Goal: Task Accomplishment & Management: Use online tool/utility

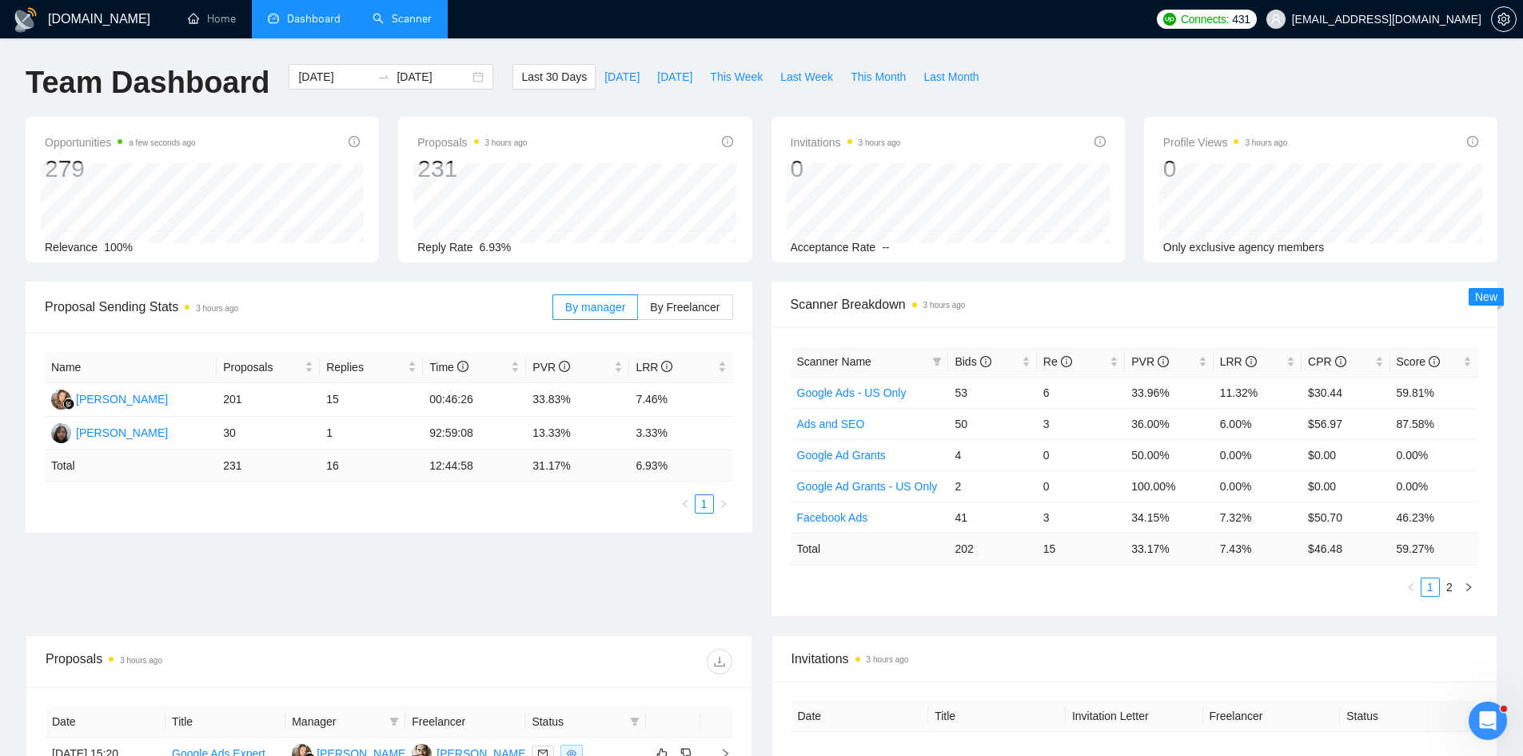
click at [432, 25] on link "Scanner" at bounding box center [402, 19] width 59 height 14
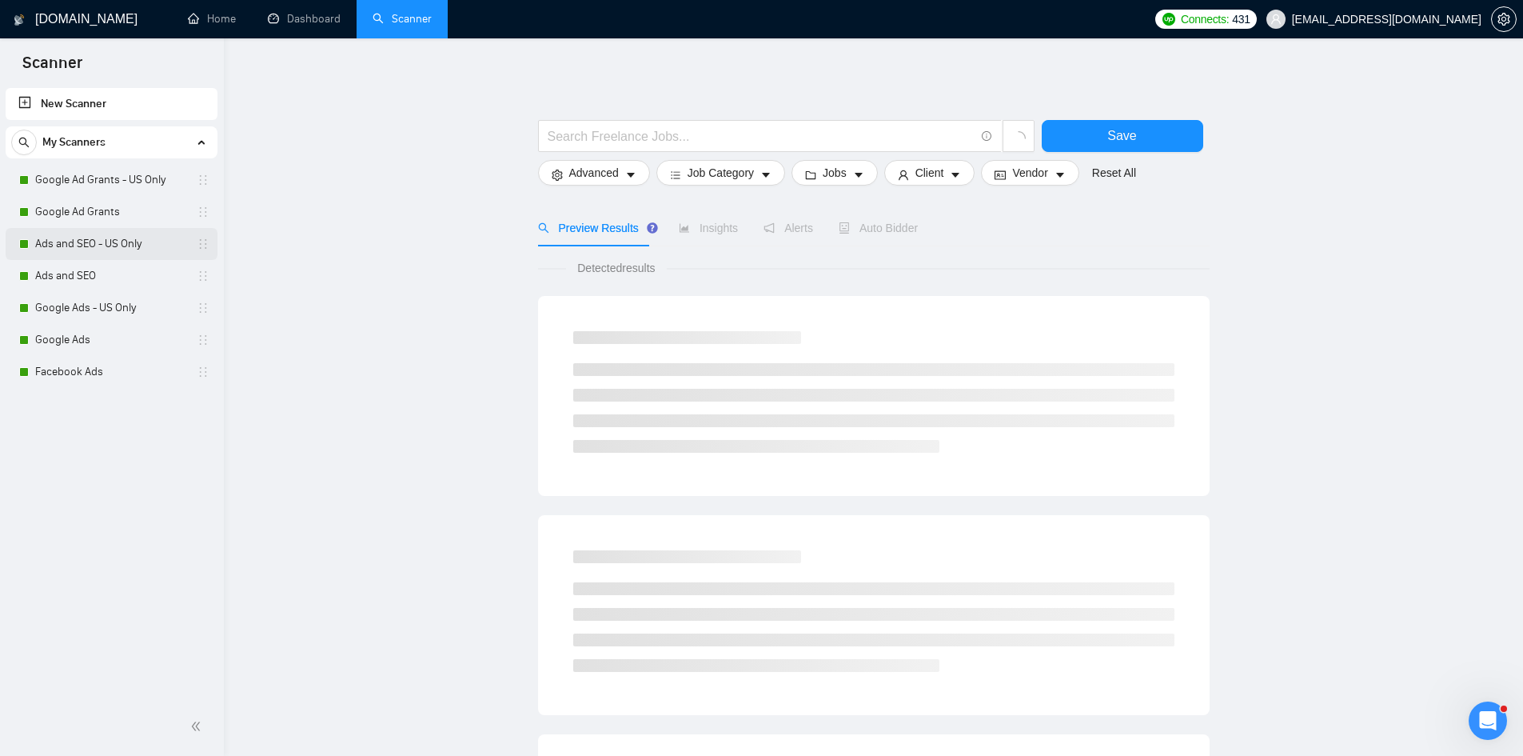
click at [80, 242] on link "Ads and SEO - US Only" at bounding box center [111, 244] width 152 height 32
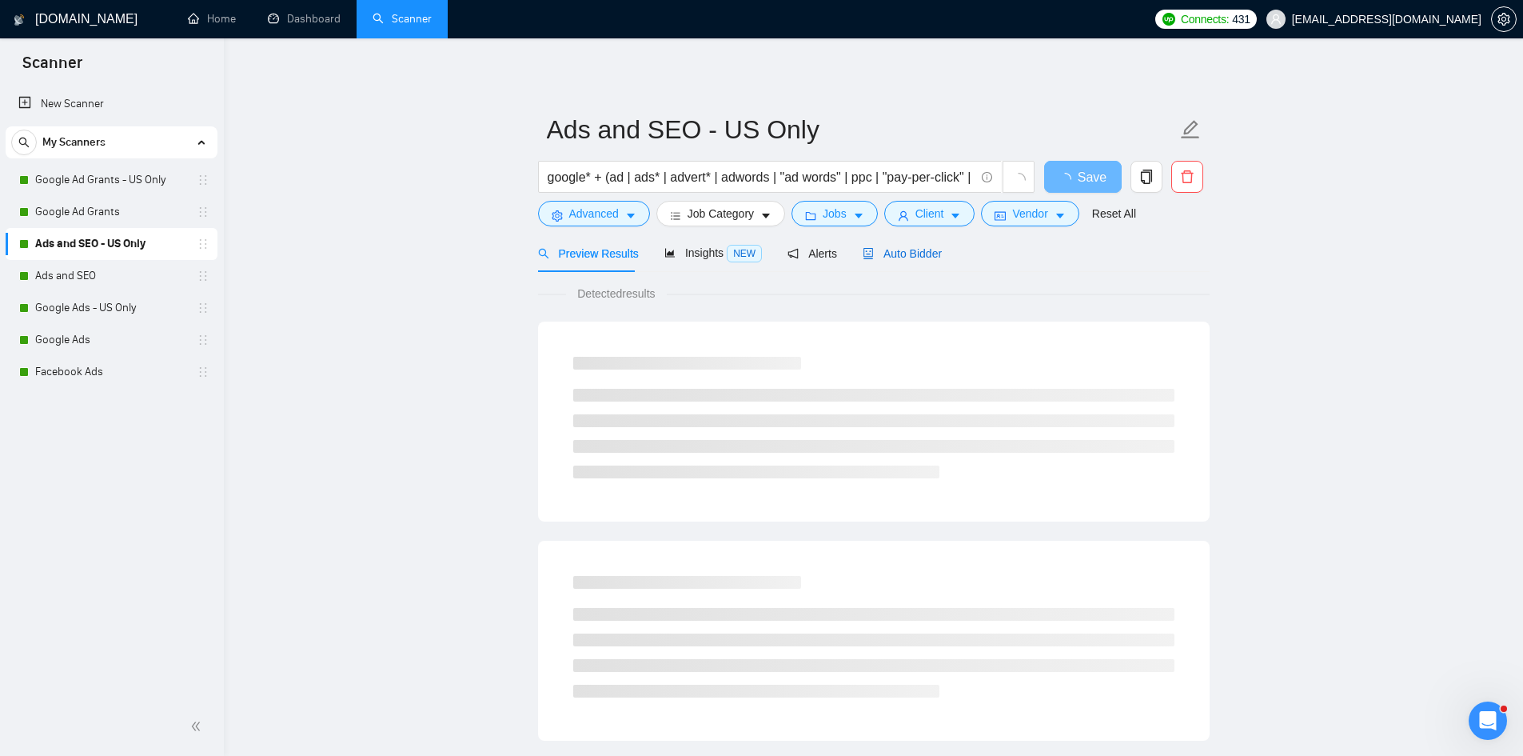
click at [912, 261] on div "Auto Bidder" at bounding box center [902, 254] width 79 height 18
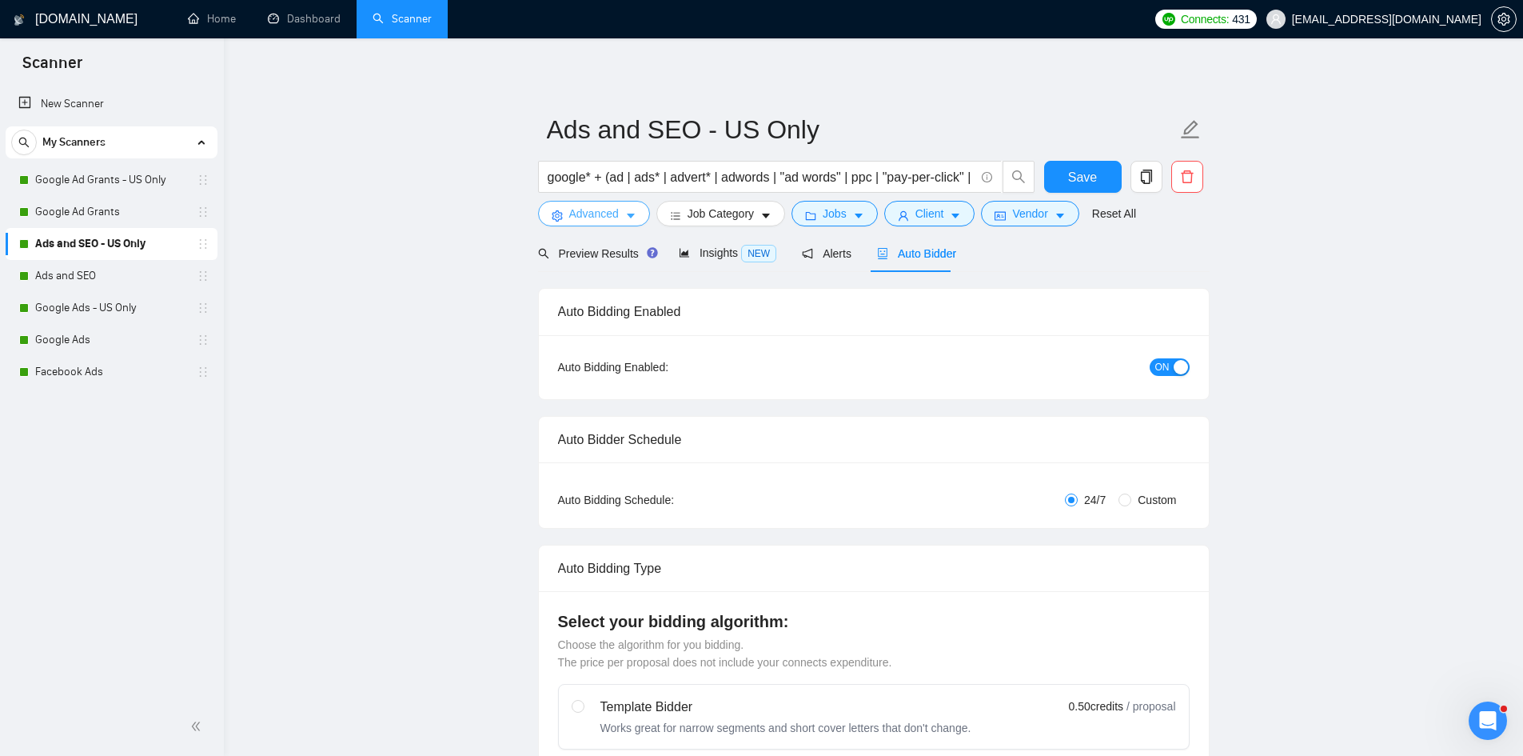
click at [576, 214] on span "Advanced" at bounding box center [594, 214] width 50 height 18
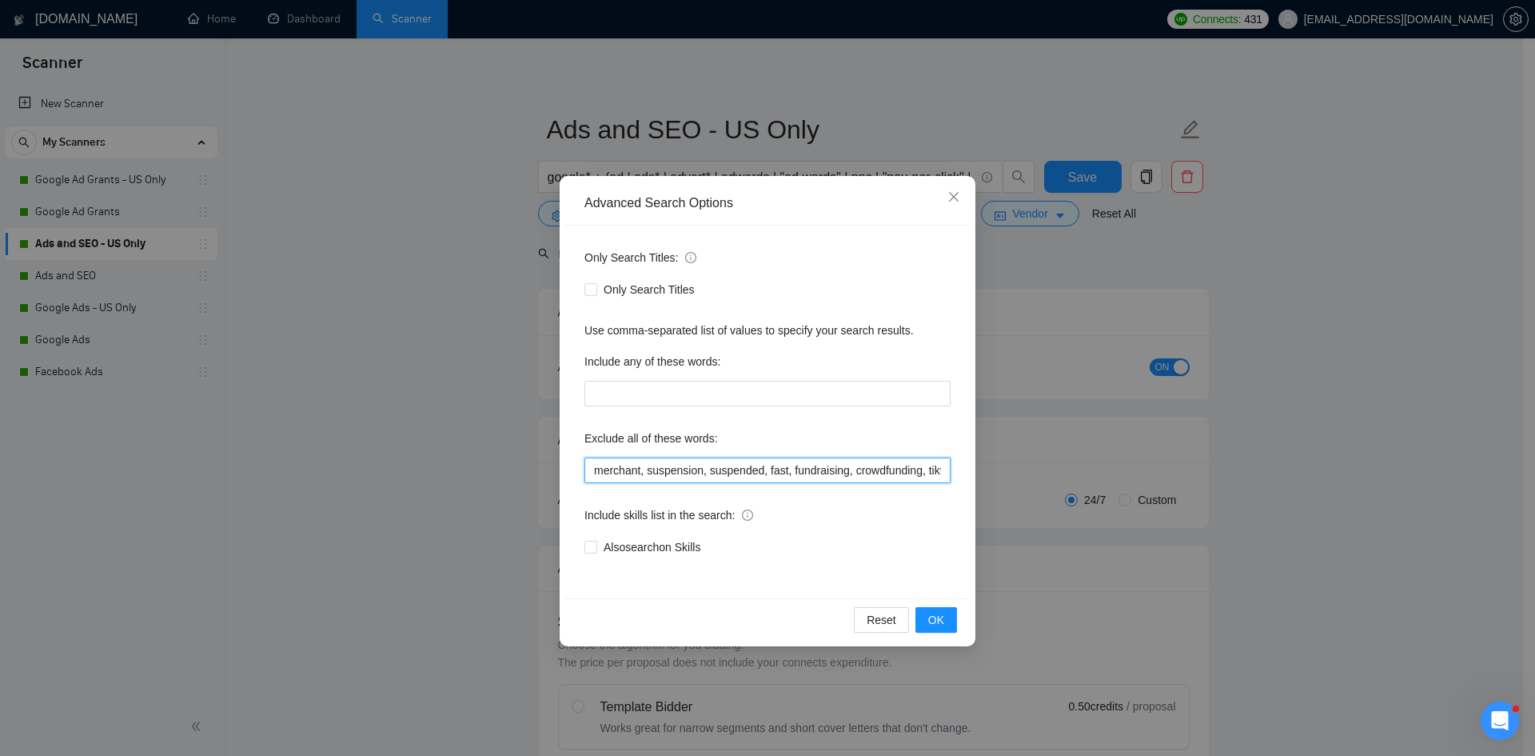
click at [761, 471] on input "merchant, suspension, suspended, fast, fundraising, crowdfunding, tiktok, tik, …" at bounding box center [768, 470] width 366 height 26
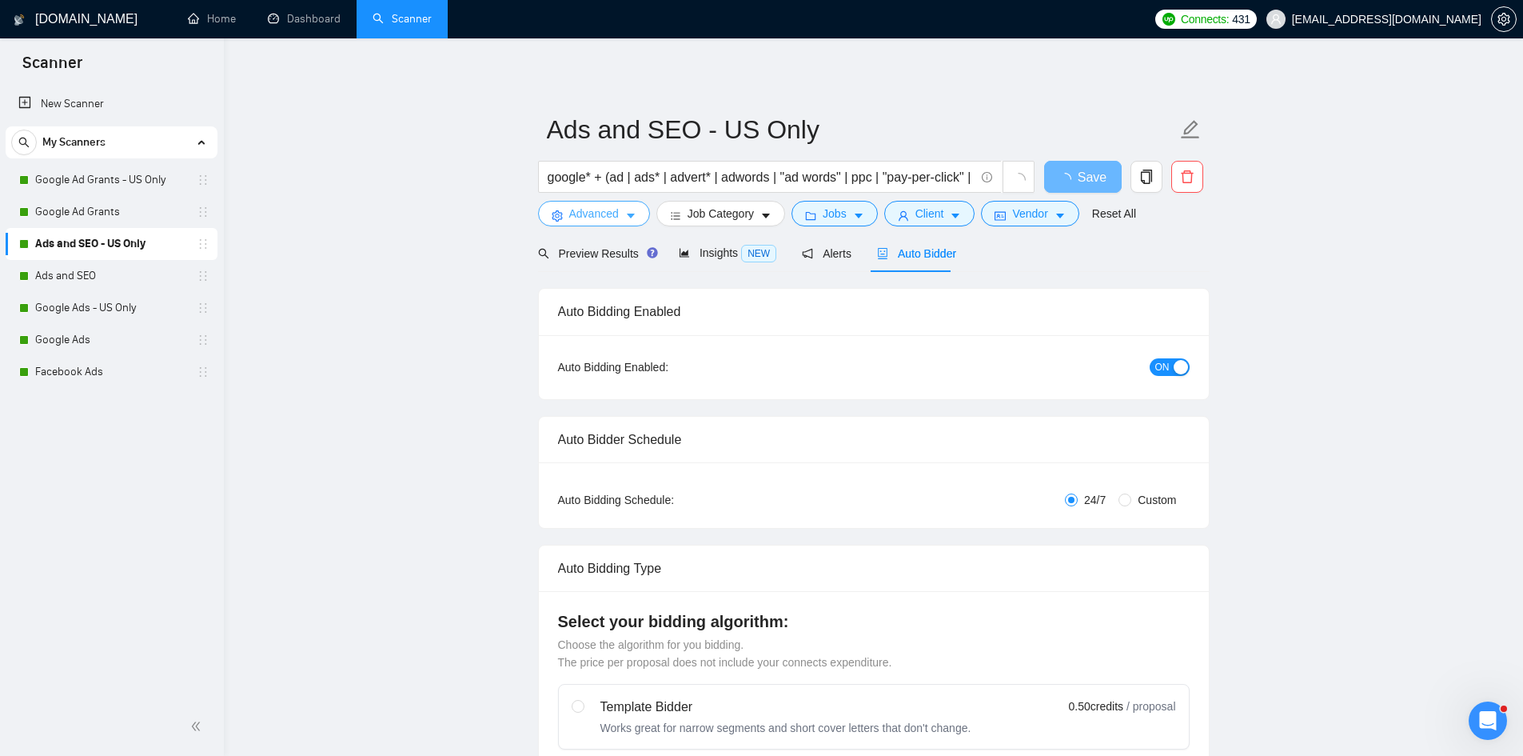
click at [577, 210] on span "Advanced" at bounding box center [594, 214] width 50 height 18
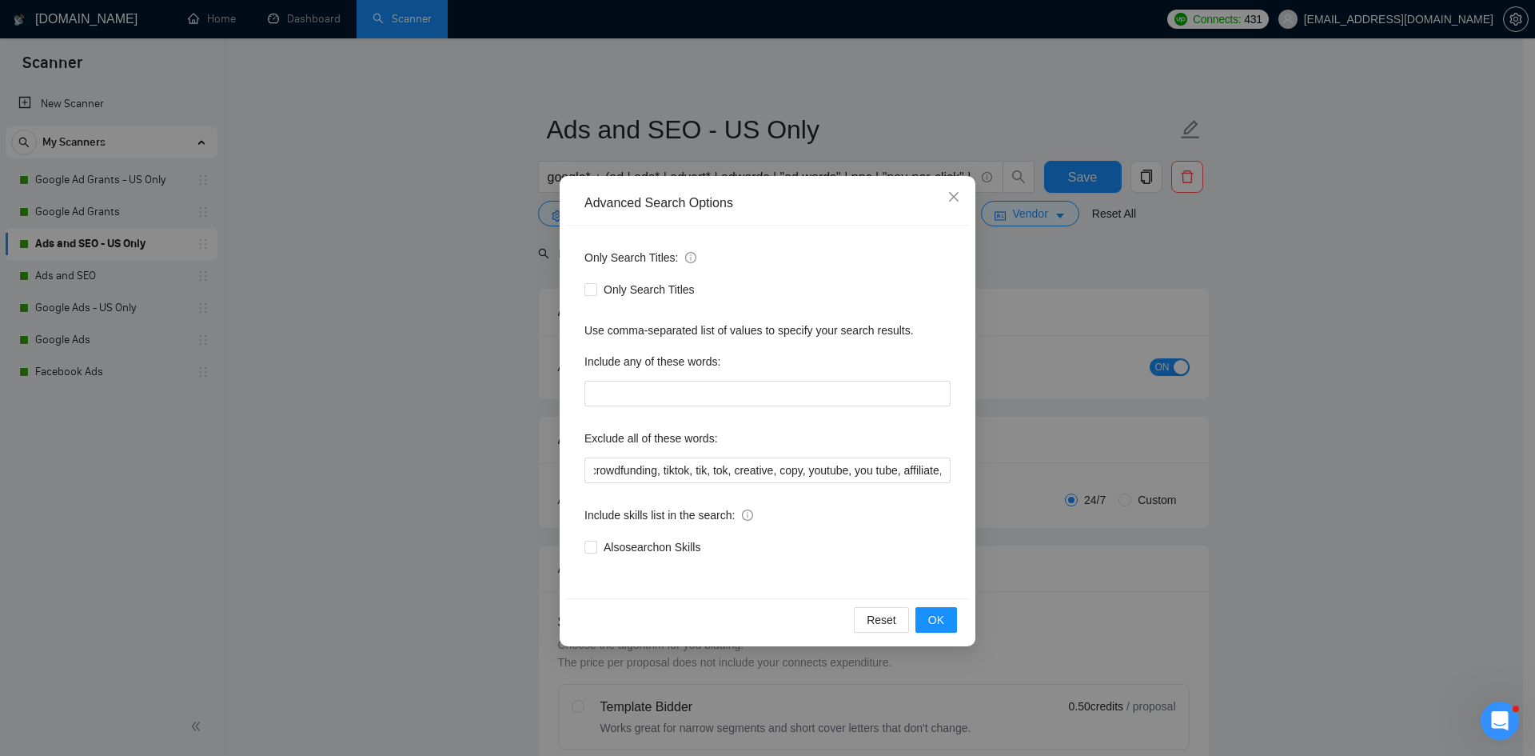
click at [839, 485] on div "Only Search Titles: Only Search Titles Use comma-separated list of values to sp…" at bounding box center [767, 412] width 405 height 373
click at [824, 465] on input "merchant, suspension, suspended, fast, fundraising, crowdfunding, tiktok, tik, …" at bounding box center [768, 470] width 366 height 26
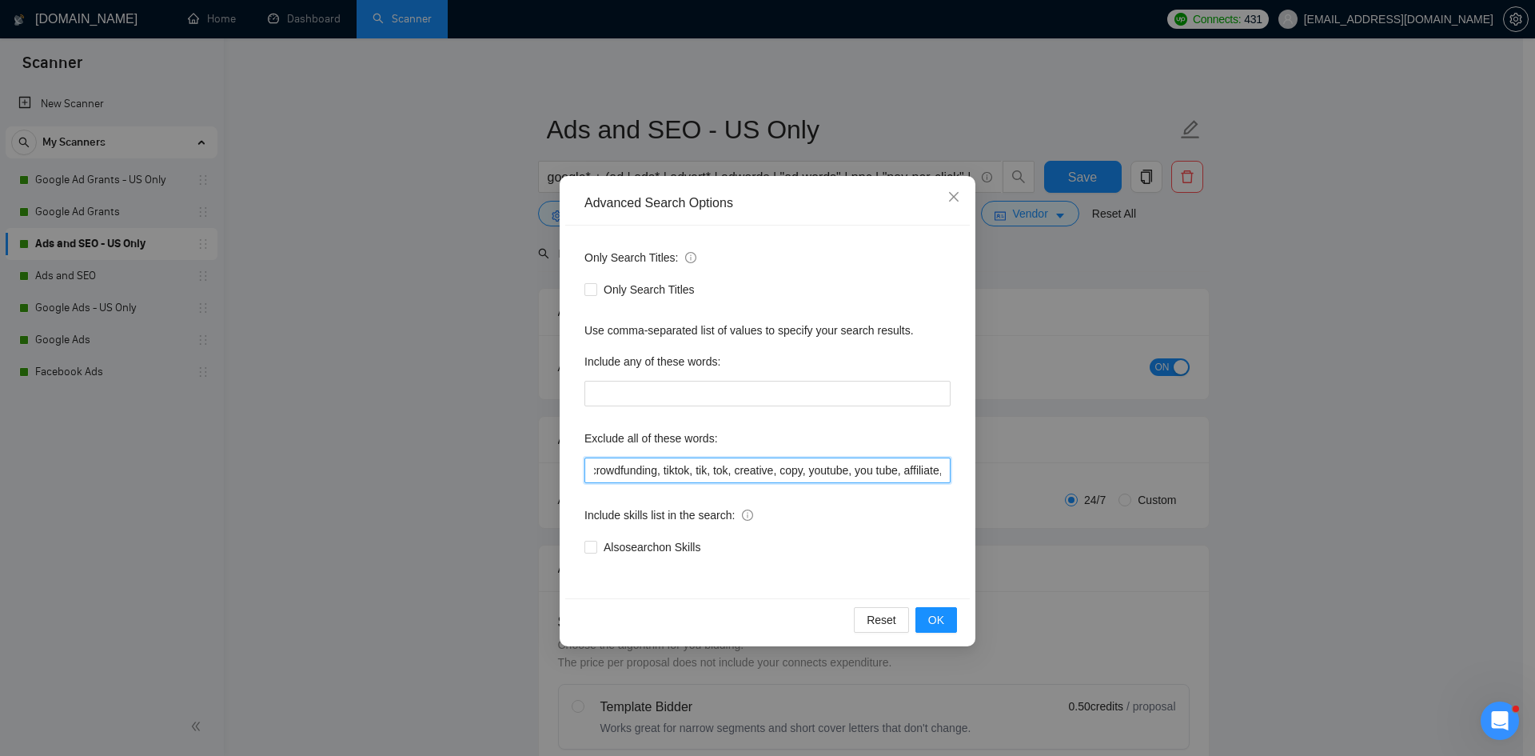
paste input "adult"
click at [883, 467] on input "merchant, suspension, suspended, fast, fundraising, crowdfunding, tiktok, tik, …" at bounding box center [768, 470] width 366 height 26
type input "merchant, suspension, suspended, fast, fundraising, crowdfunding, tiktok, tik, …"
click at [933, 613] on span "OK" at bounding box center [936, 620] width 16 height 18
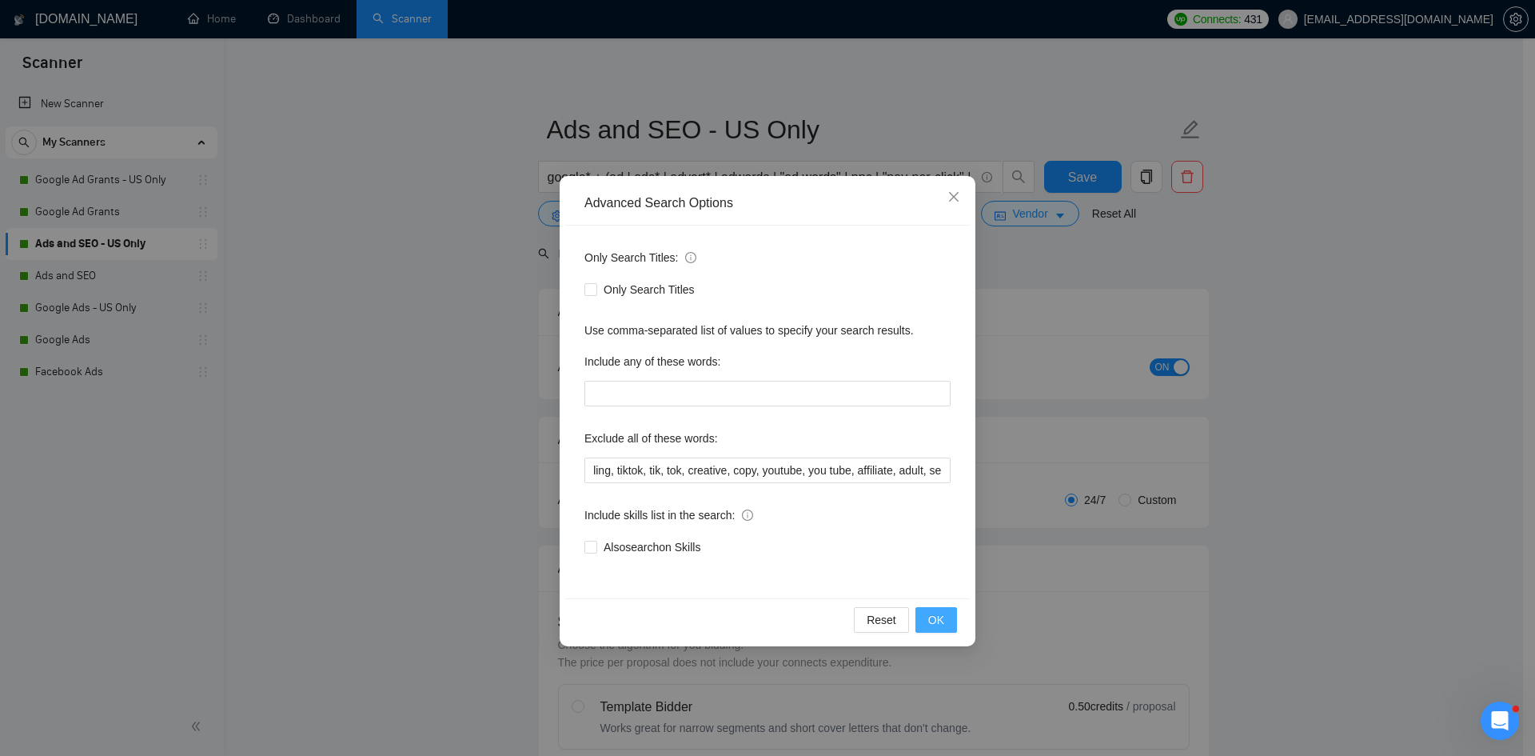
scroll to position [0, 0]
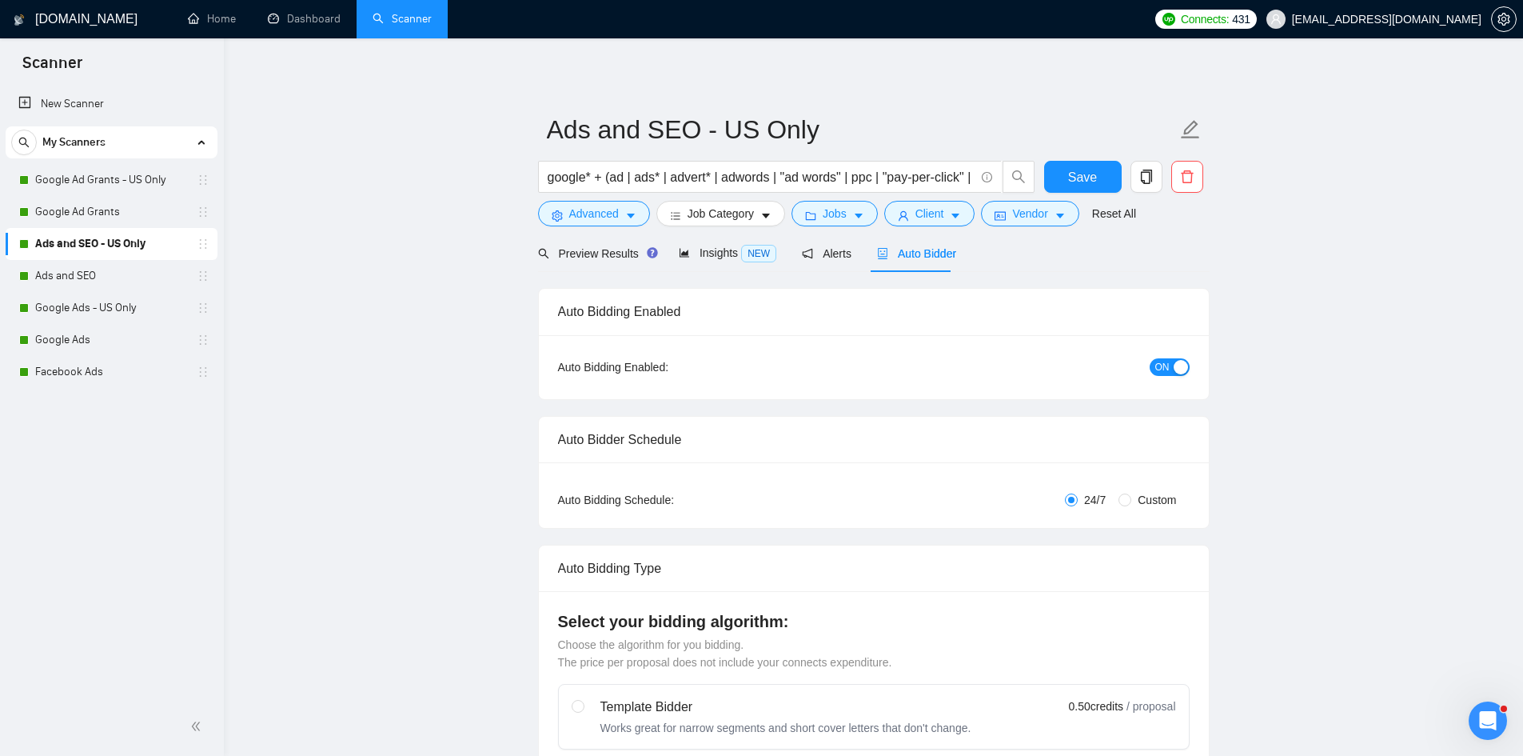
click at [1093, 159] on form "Ads and SEO - US Only google* + (ad | ads* | advert* | adwords | "ad words" | p…" at bounding box center [874, 169] width 672 height 130
click at [1091, 168] on span "Save" at bounding box center [1082, 177] width 29 height 20
click at [117, 280] on link "Ads and SEO" at bounding box center [111, 276] width 152 height 32
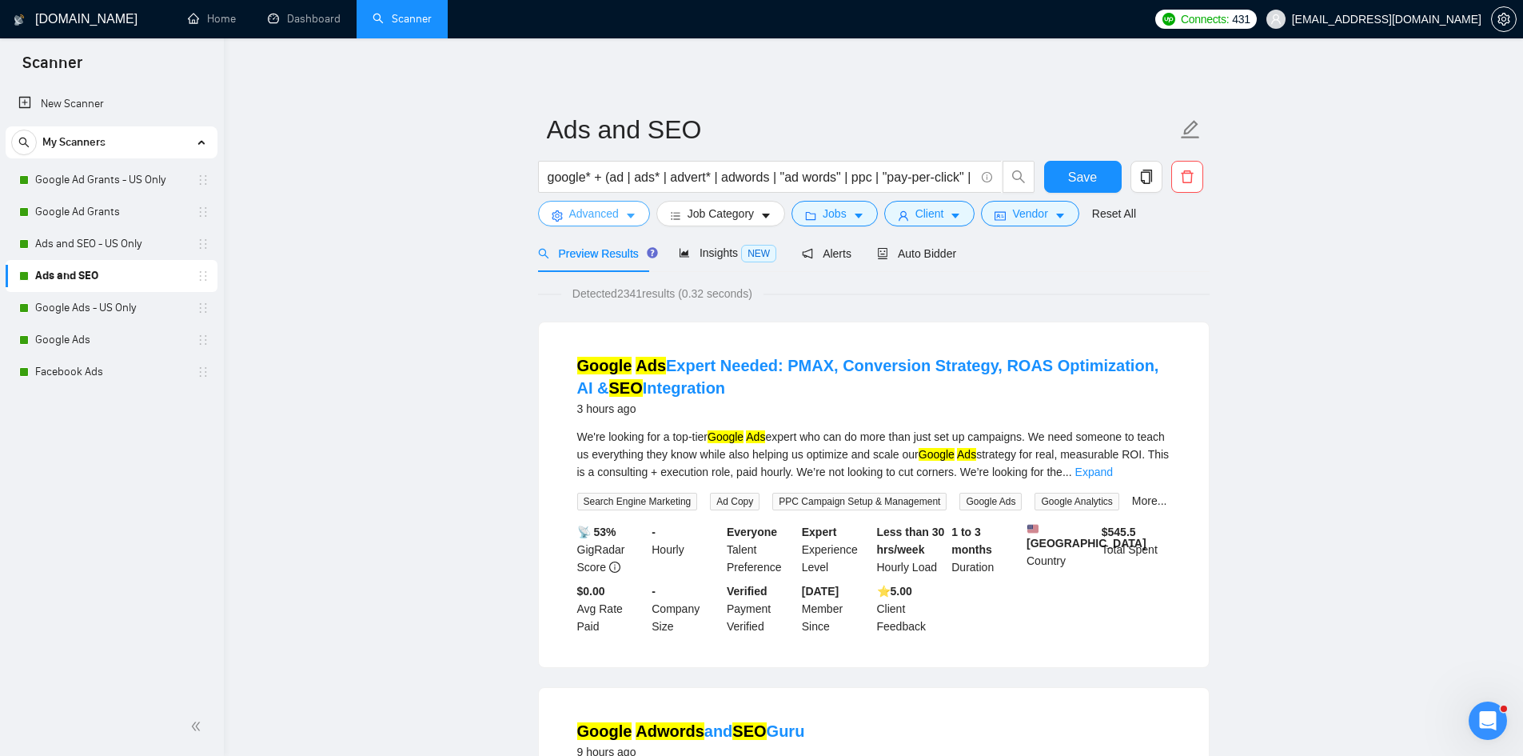
click at [586, 223] on button "Advanced" at bounding box center [594, 214] width 112 height 26
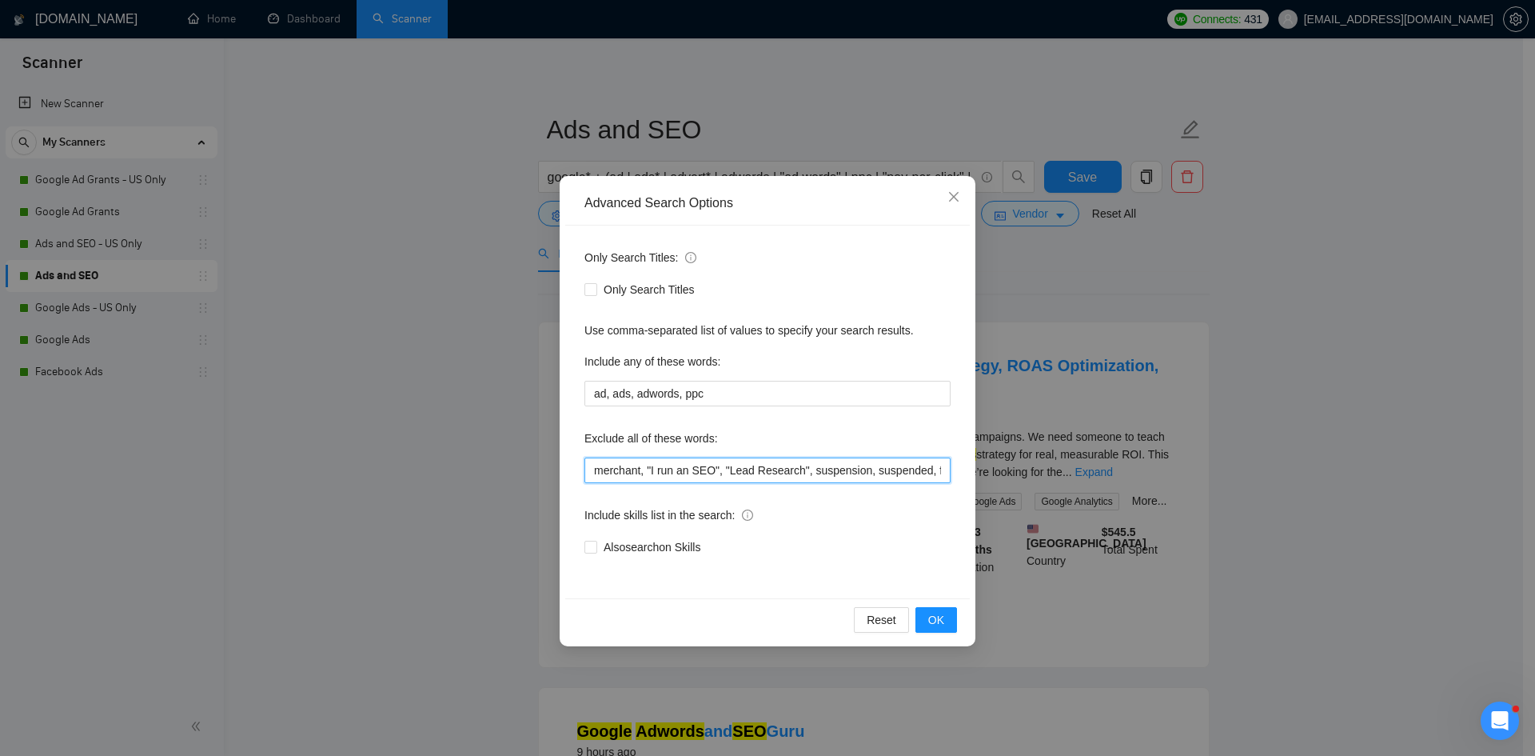
click at [797, 468] on input "merchant, "I run an SEO", "Lead Research", suspension, suspended, fast, fundrai…" at bounding box center [768, 470] width 366 height 26
paste input ", adult, sex"
type input "merchant, "I run an SEO", "Lead Research", suspension, suspended, fast, fundrai…"
click at [938, 621] on span "OK" at bounding box center [936, 620] width 16 height 18
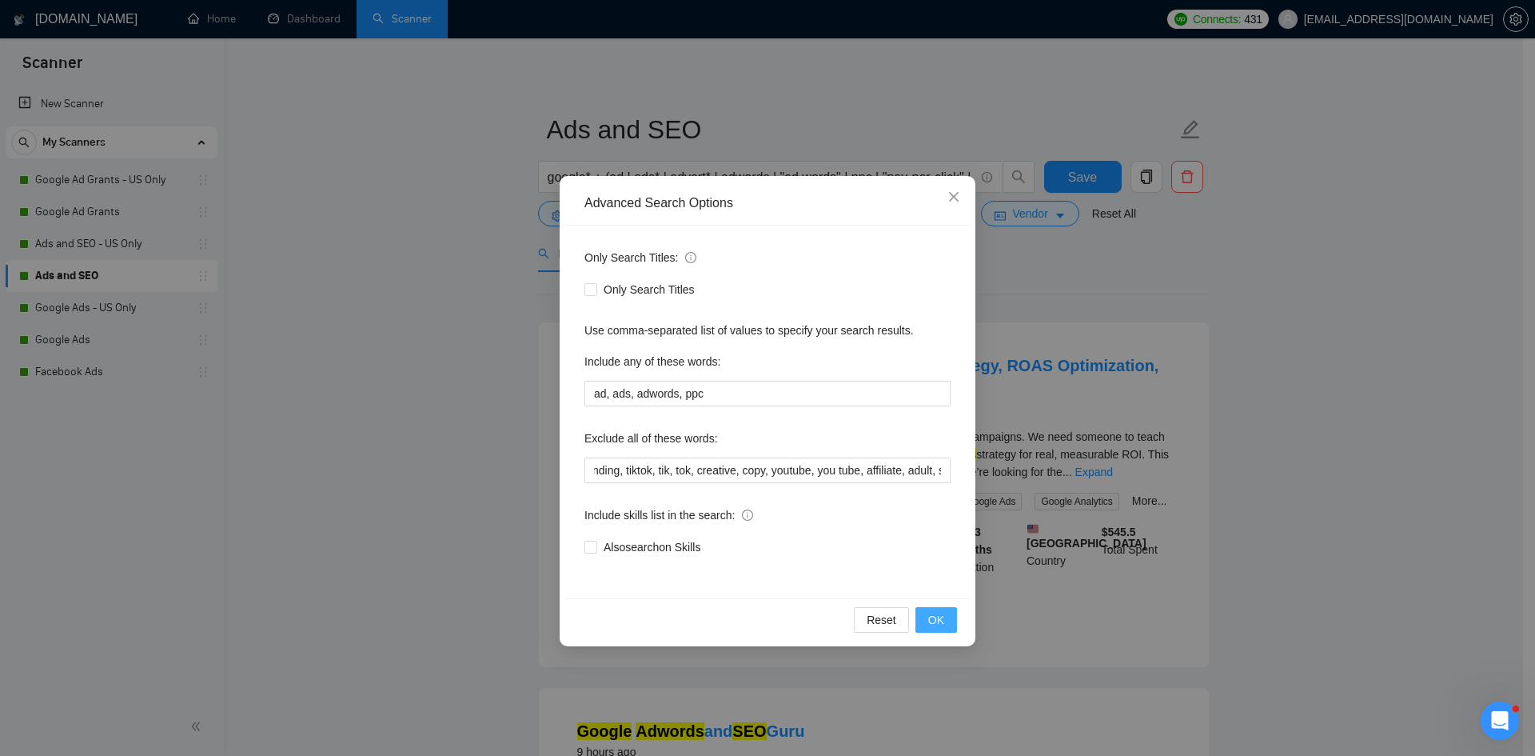
scroll to position [0, 0]
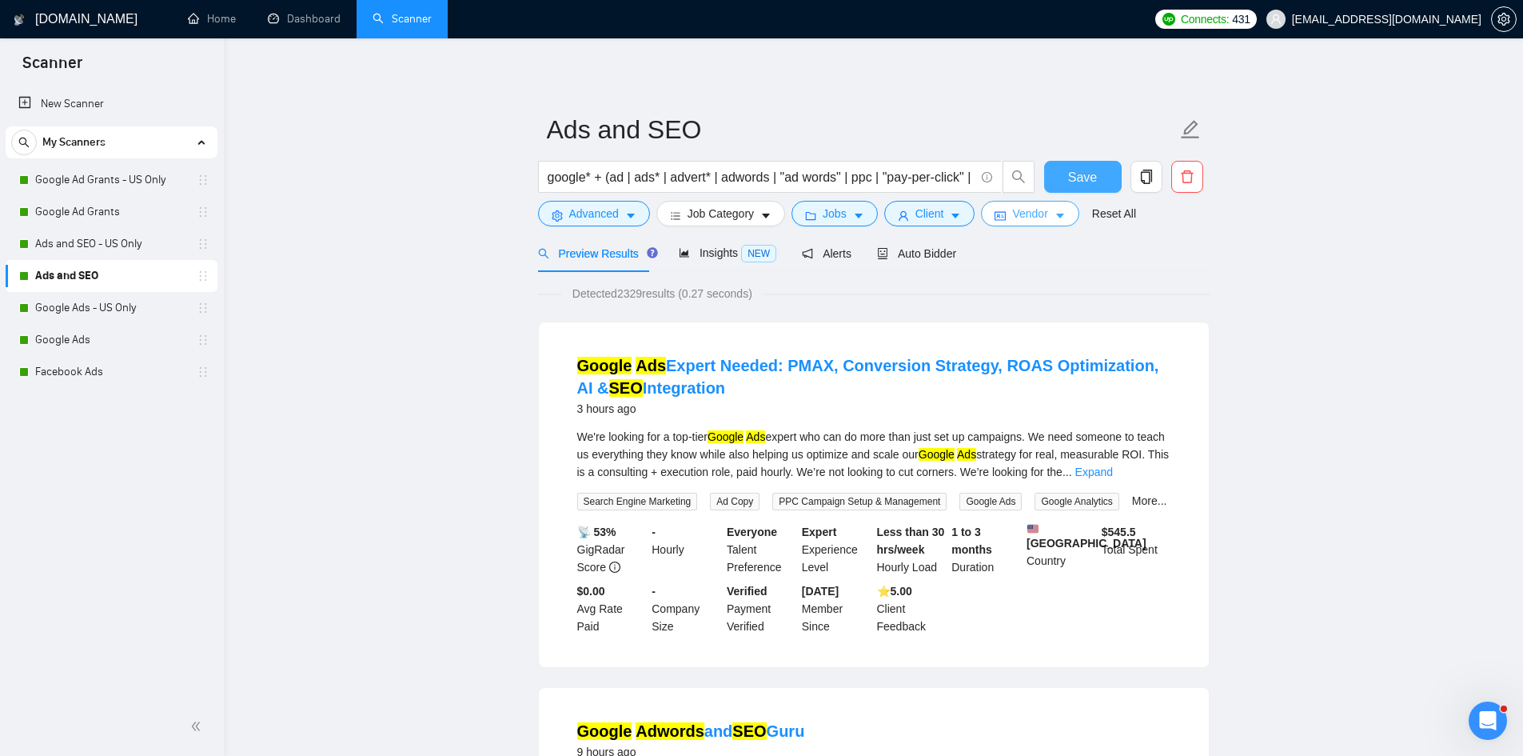
drag, startPoint x: 1072, startPoint y: 182, endPoint x: 1032, endPoint y: 218, distance: 52.7
click at [1072, 182] on span "Save" at bounding box center [1082, 177] width 29 height 20
click at [112, 309] on link "Google Ads - US Only" at bounding box center [111, 308] width 152 height 32
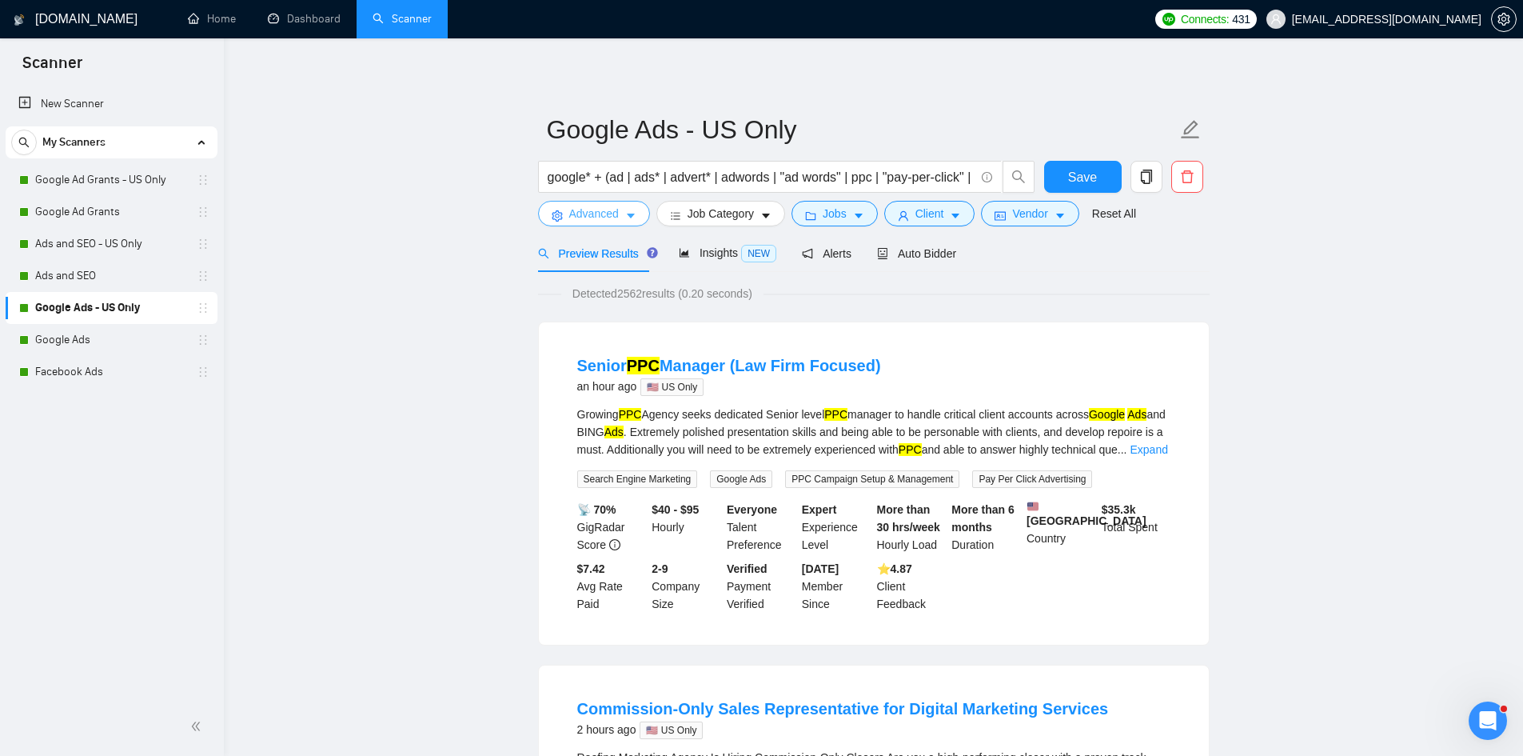
click at [581, 214] on span "Advanced" at bounding box center [594, 214] width 50 height 18
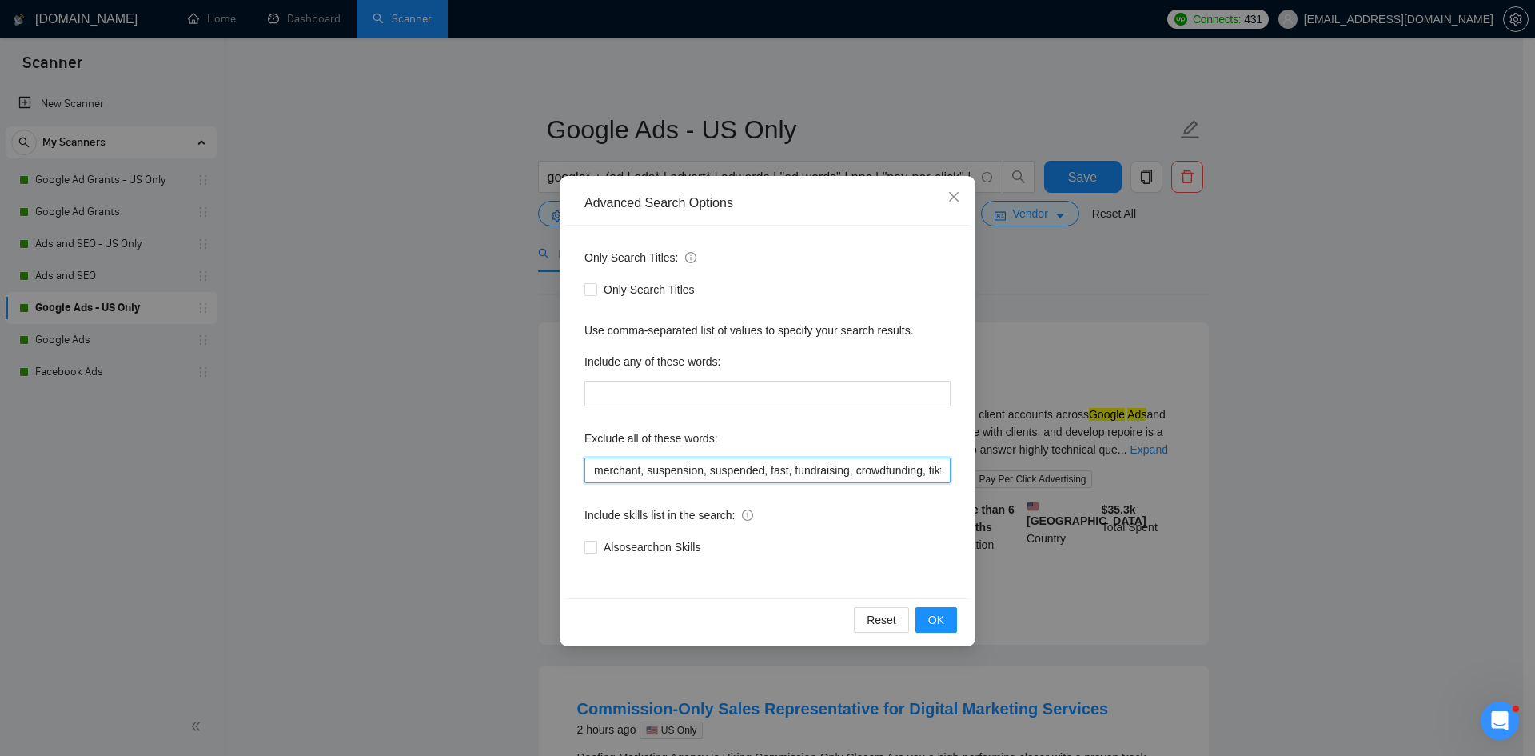
click at [733, 469] on input "merchant, suspension, suspended, fast, fundraising, crowdfunding, tiktok, tik, …" at bounding box center [768, 470] width 366 height 26
paste input ", adult, sex"
type input "merchant, suspension, suspended, fast, fundraising, crowdfunding, tiktok, tik, …"
click at [925, 611] on button "OK" at bounding box center [937, 620] width 42 height 26
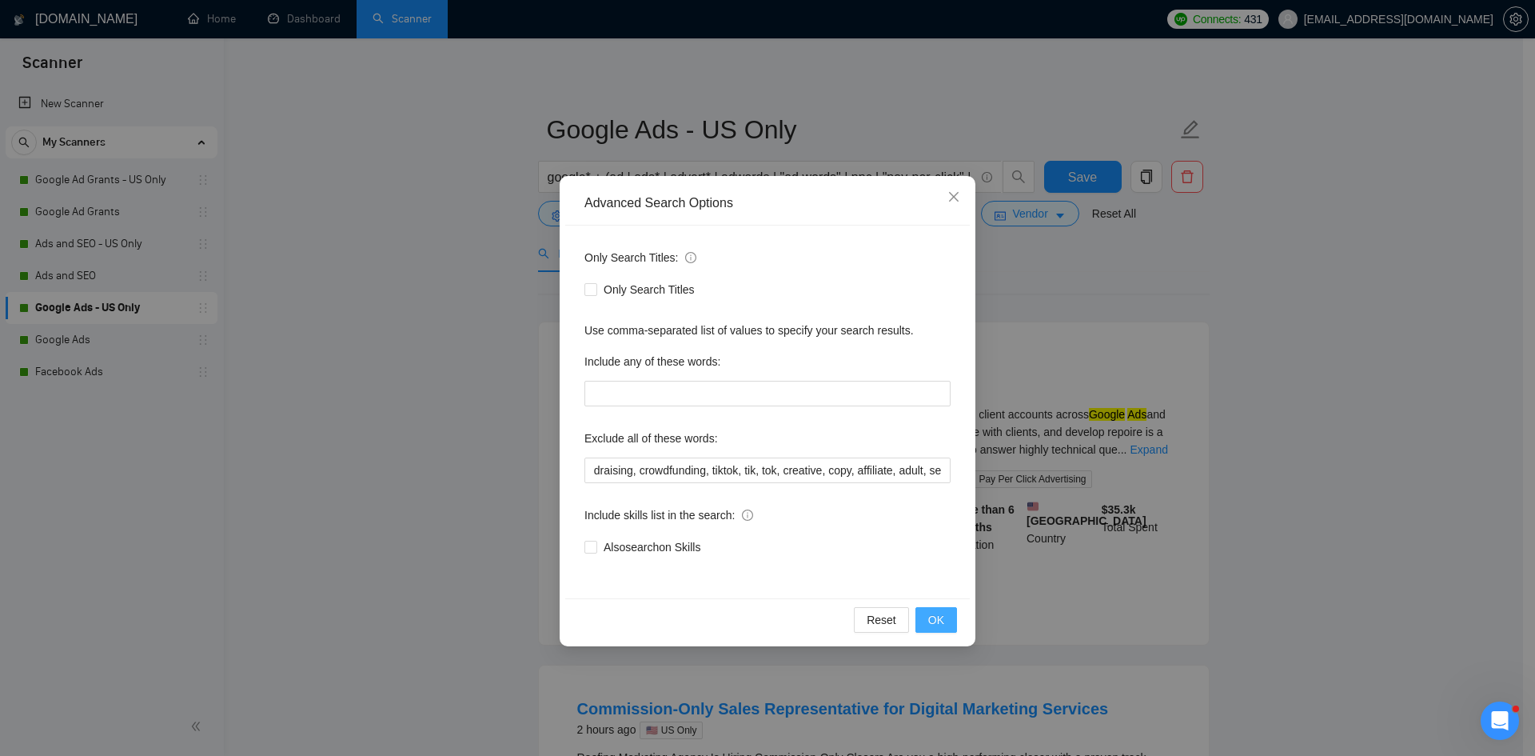
scroll to position [0, 0]
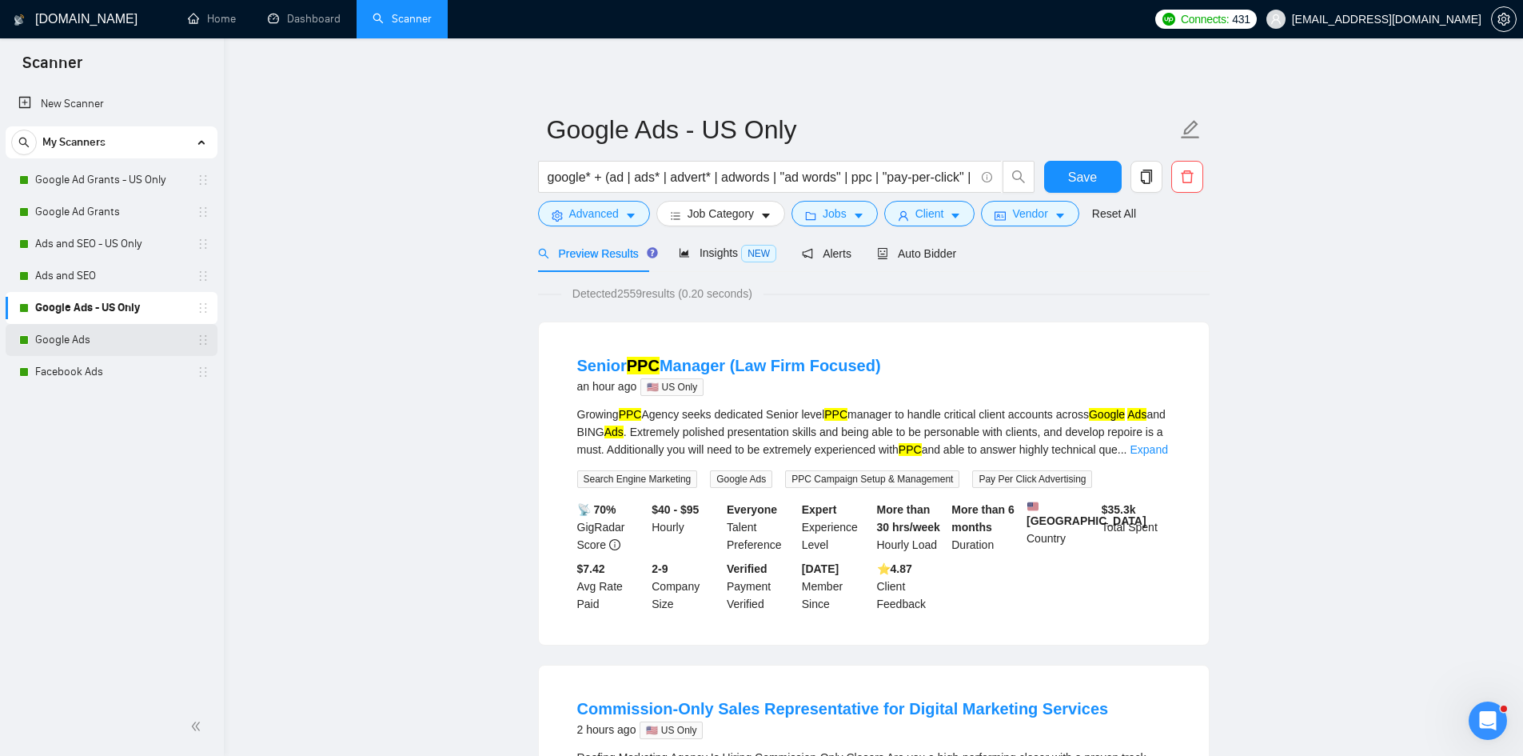
click at [84, 347] on link "Google Ads" at bounding box center [111, 340] width 152 height 32
click at [1068, 170] on button "Save" at bounding box center [1083, 177] width 78 height 32
click at [70, 344] on link "Google Ads" at bounding box center [111, 340] width 152 height 32
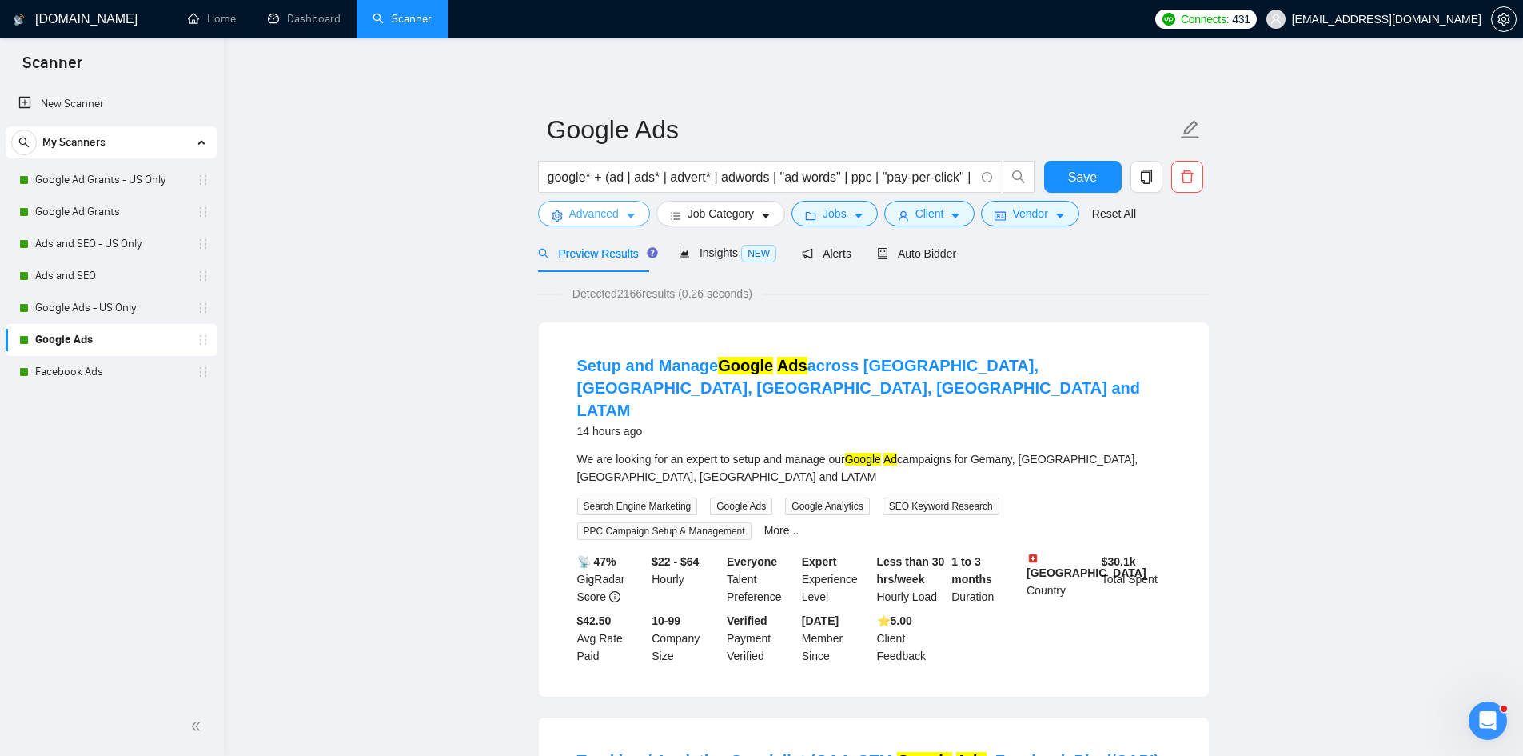
click at [564, 218] on button "Advanced" at bounding box center [594, 214] width 112 height 26
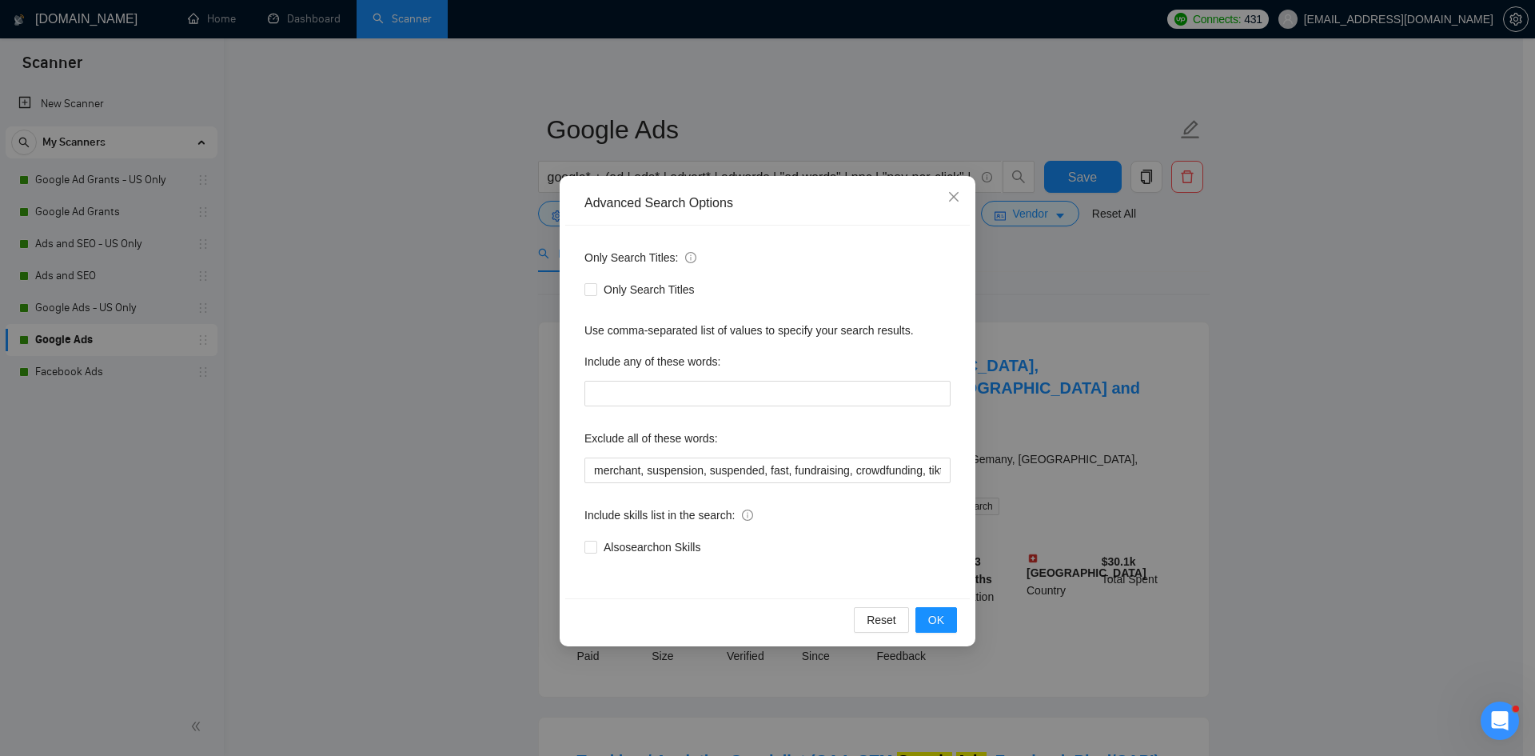
click at [688, 456] on div "Exclude all of these words:" at bounding box center [768, 441] width 366 height 32
click at [687, 470] on input "merchant, suspension, suspended, fast, fundraising, crowdfunding, tiktok, tik, …" at bounding box center [768, 470] width 366 height 26
paste input ", adult, sex"
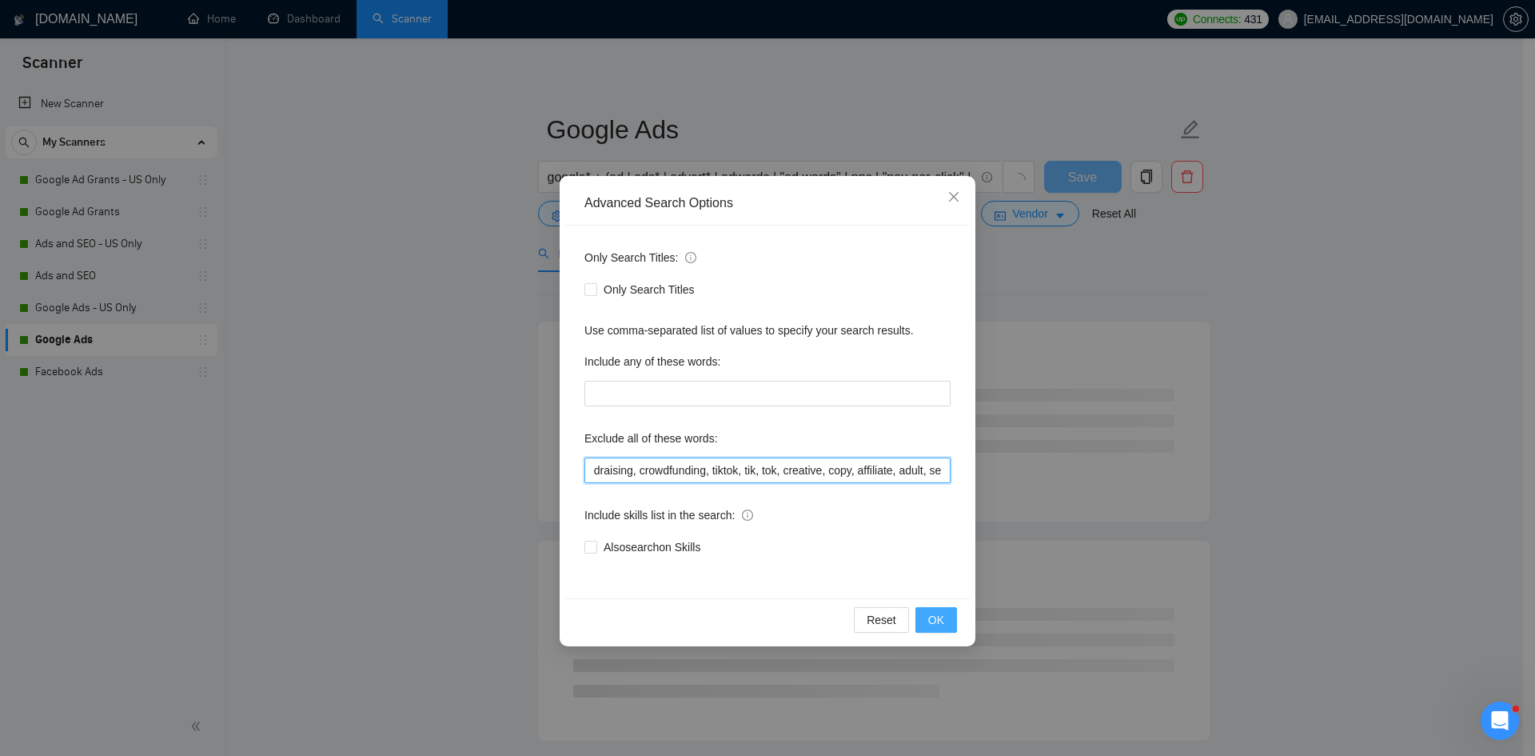
type input "merchant, suspension, suspended, fast, fundraising, crowdfunding, tiktok, tik, …"
click at [947, 620] on button "OK" at bounding box center [937, 620] width 42 height 26
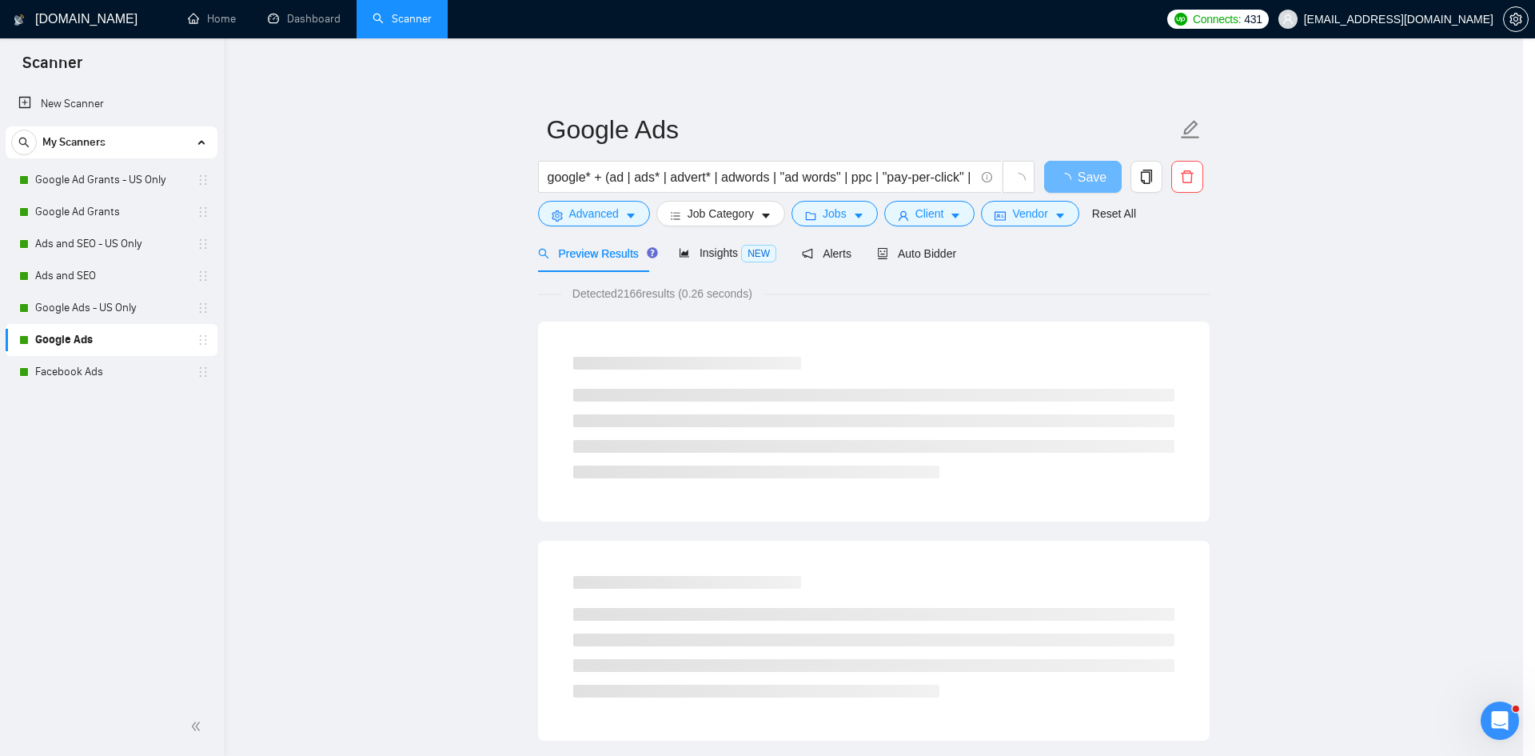
scroll to position [0, 0]
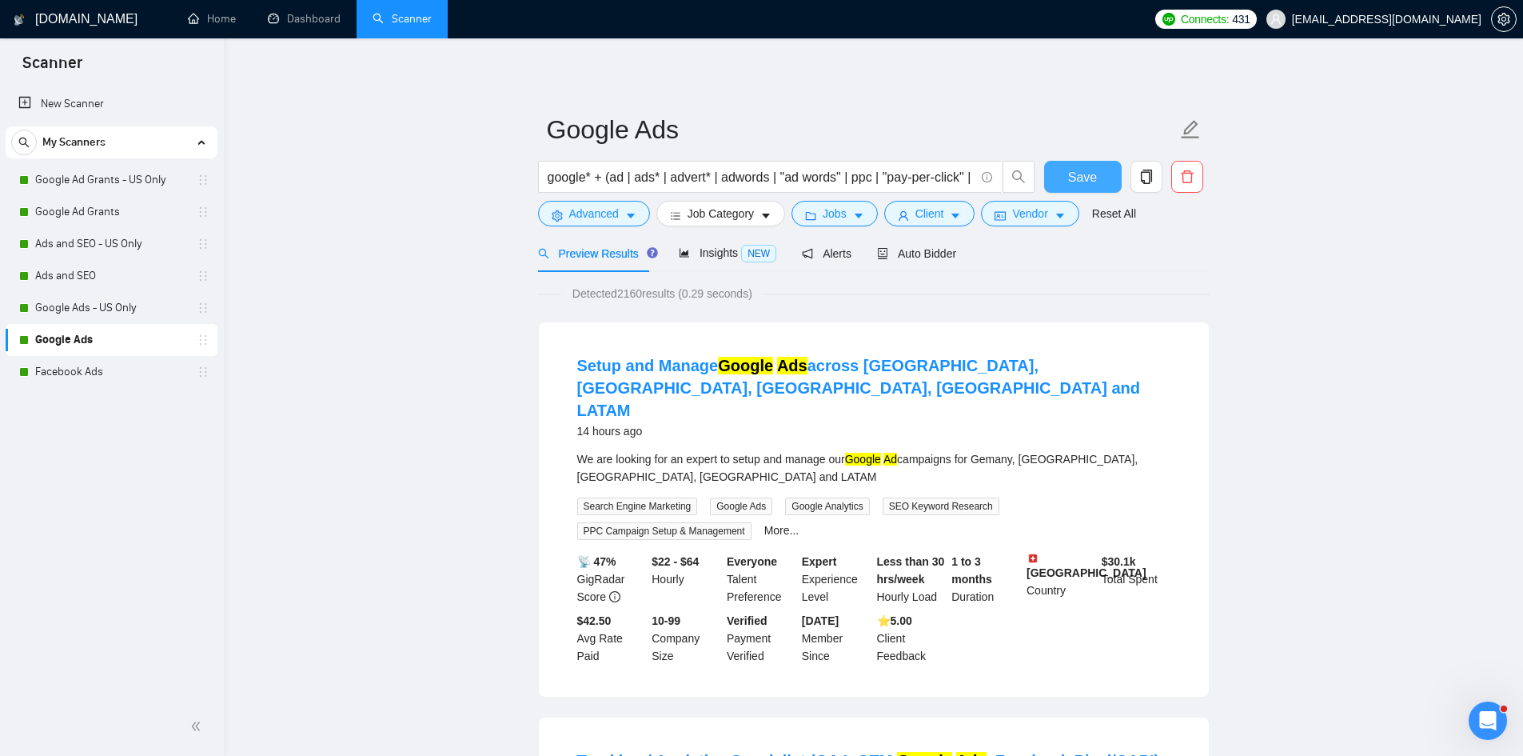
click at [1082, 163] on button "Save" at bounding box center [1083, 177] width 78 height 32
click at [110, 373] on link "Facebook Ads" at bounding box center [111, 372] width 152 height 32
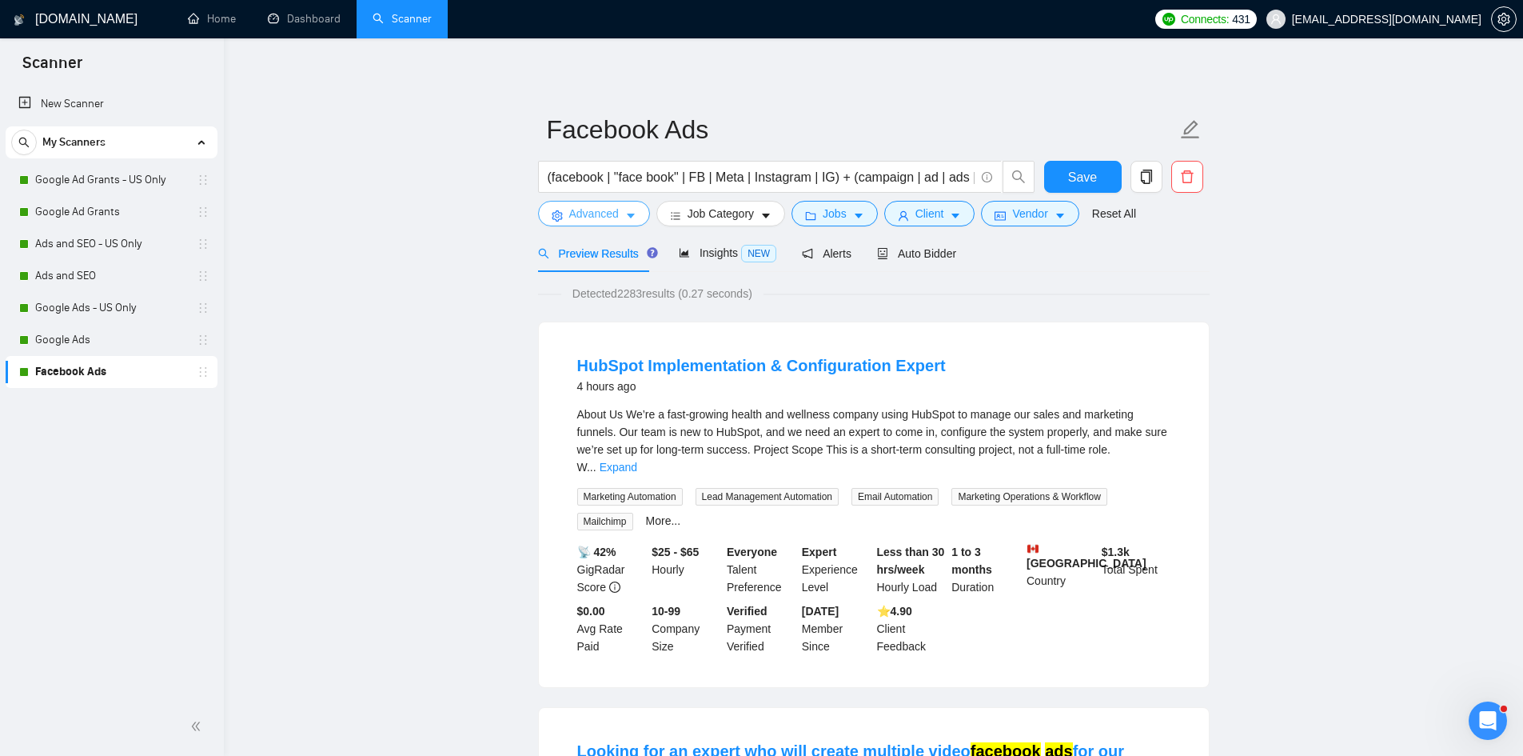
click at [596, 211] on span "Advanced" at bounding box center [594, 214] width 50 height 18
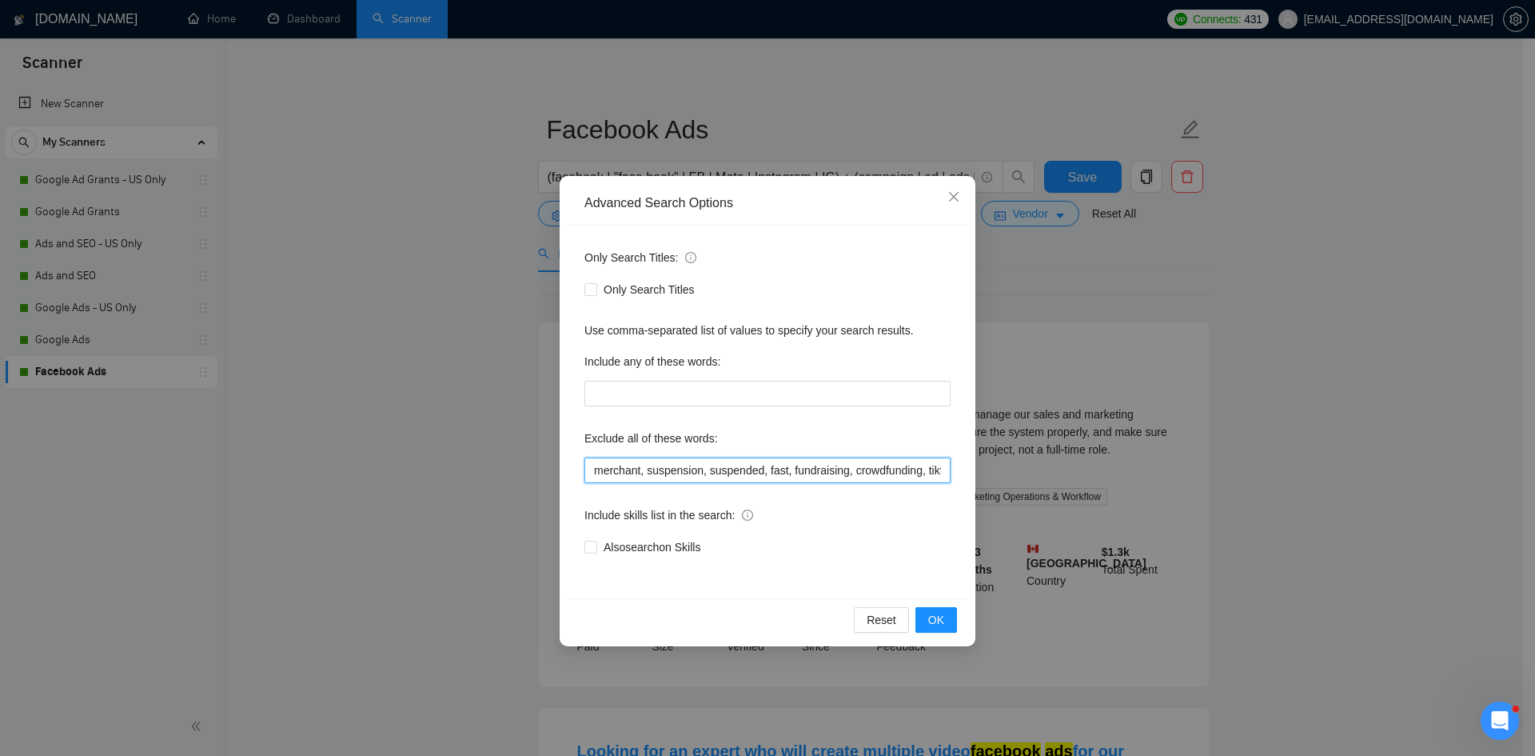
click at [703, 463] on input "merchant, suspension, suspended, fast, fundraising, crowdfunding, tiktok, tik, …" at bounding box center [768, 470] width 366 height 26
paste input ", adult, sex"
type input "merchant, suspension, suspended, fast, fundraising, crowdfunding, tiktok, tik, …"
click at [936, 610] on button "OK" at bounding box center [937, 620] width 42 height 26
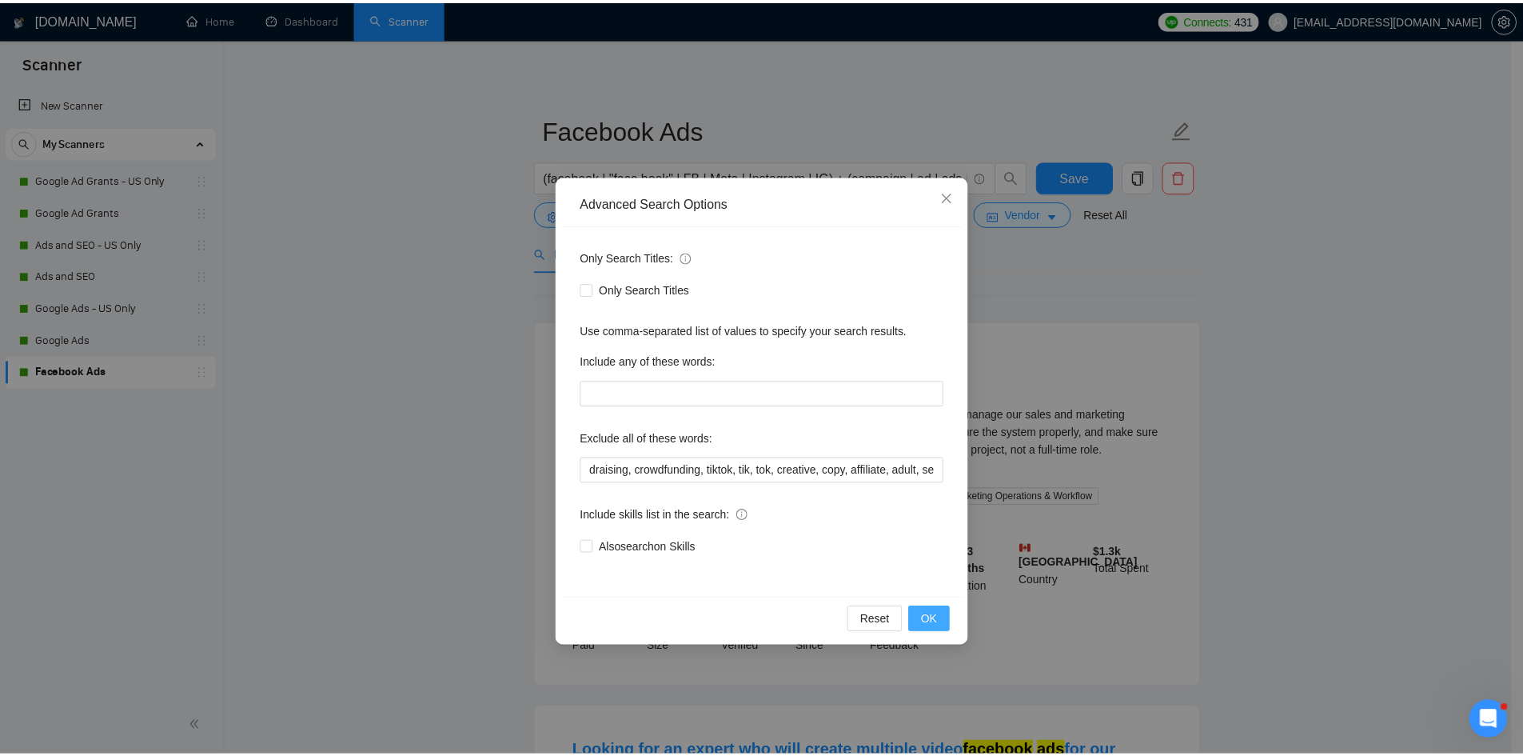
scroll to position [0, 0]
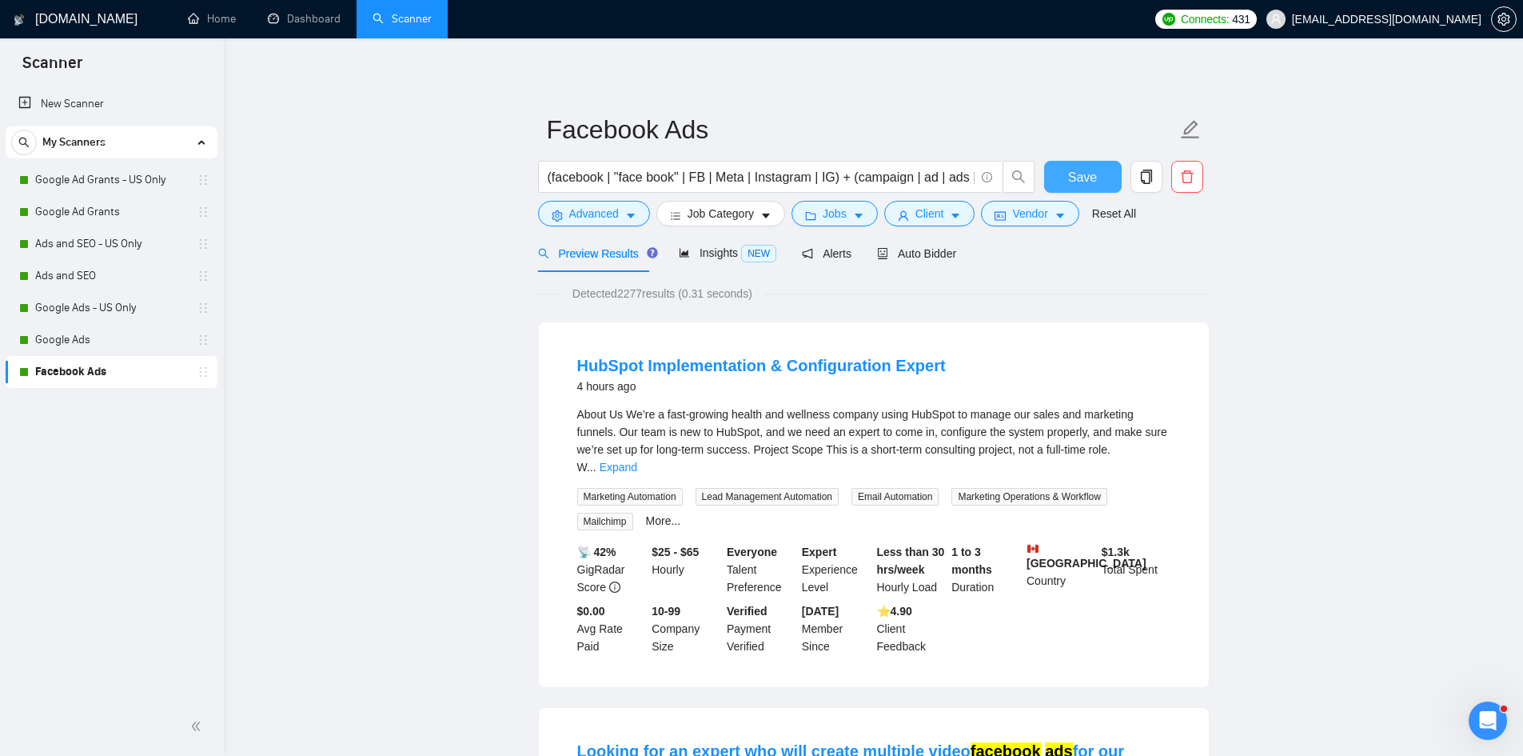
click at [1106, 179] on button "Save" at bounding box center [1083, 177] width 78 height 32
click at [317, 20] on link "Dashboard" at bounding box center [304, 19] width 73 height 14
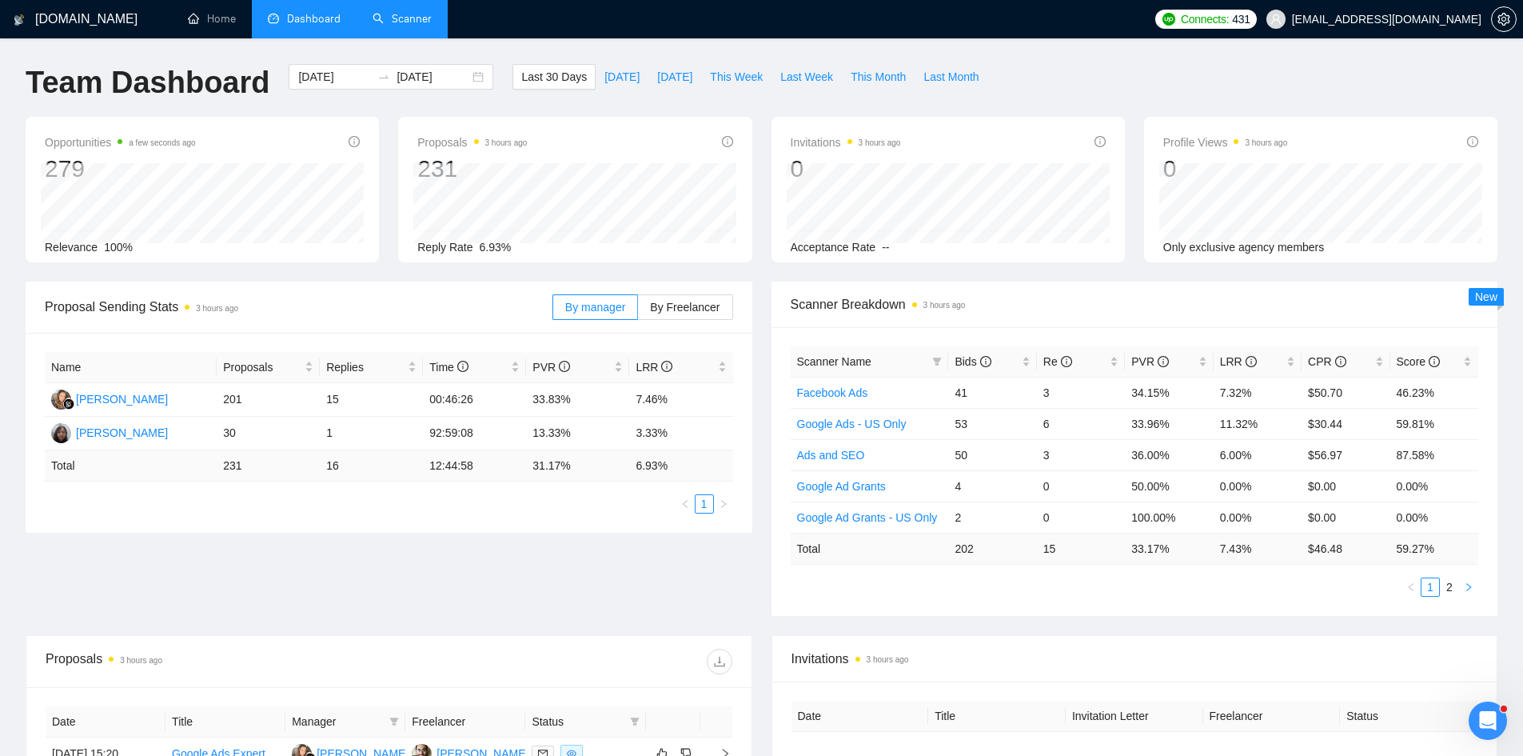
click at [1473, 589] on icon "right" at bounding box center [1469, 587] width 10 height 10
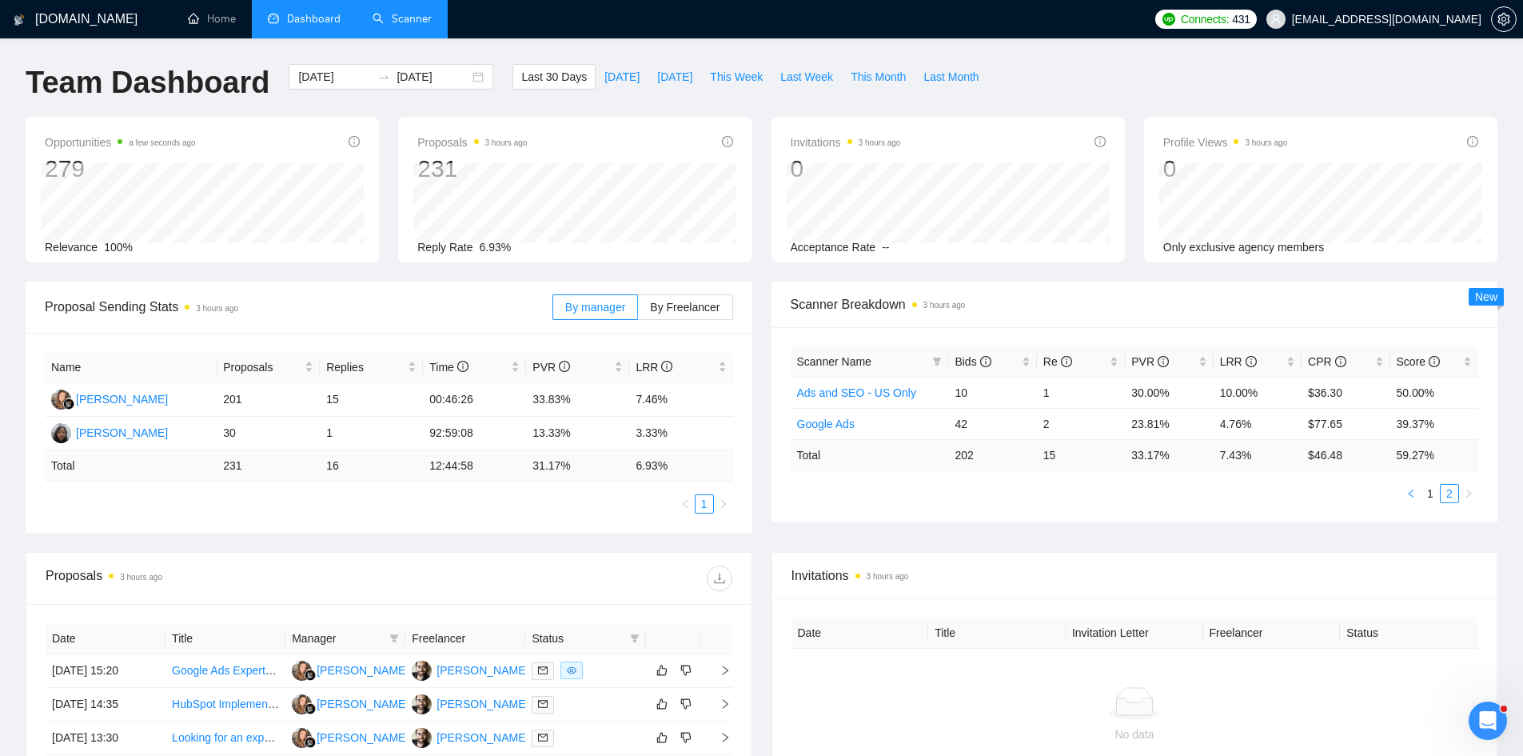
click at [1407, 493] on icon "left" at bounding box center [1412, 494] width 10 height 10
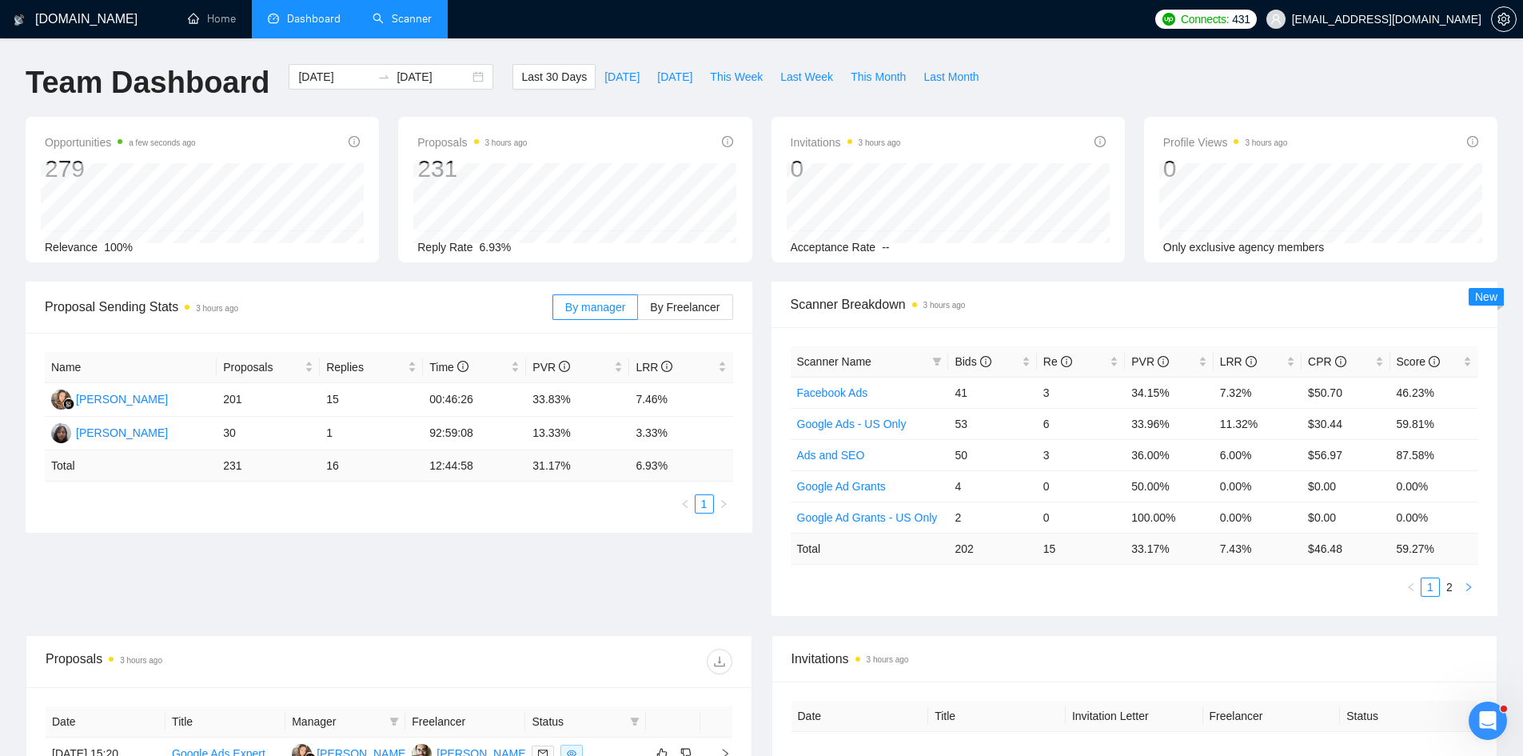
click at [1469, 586] on icon "right" at bounding box center [1469, 587] width 10 height 10
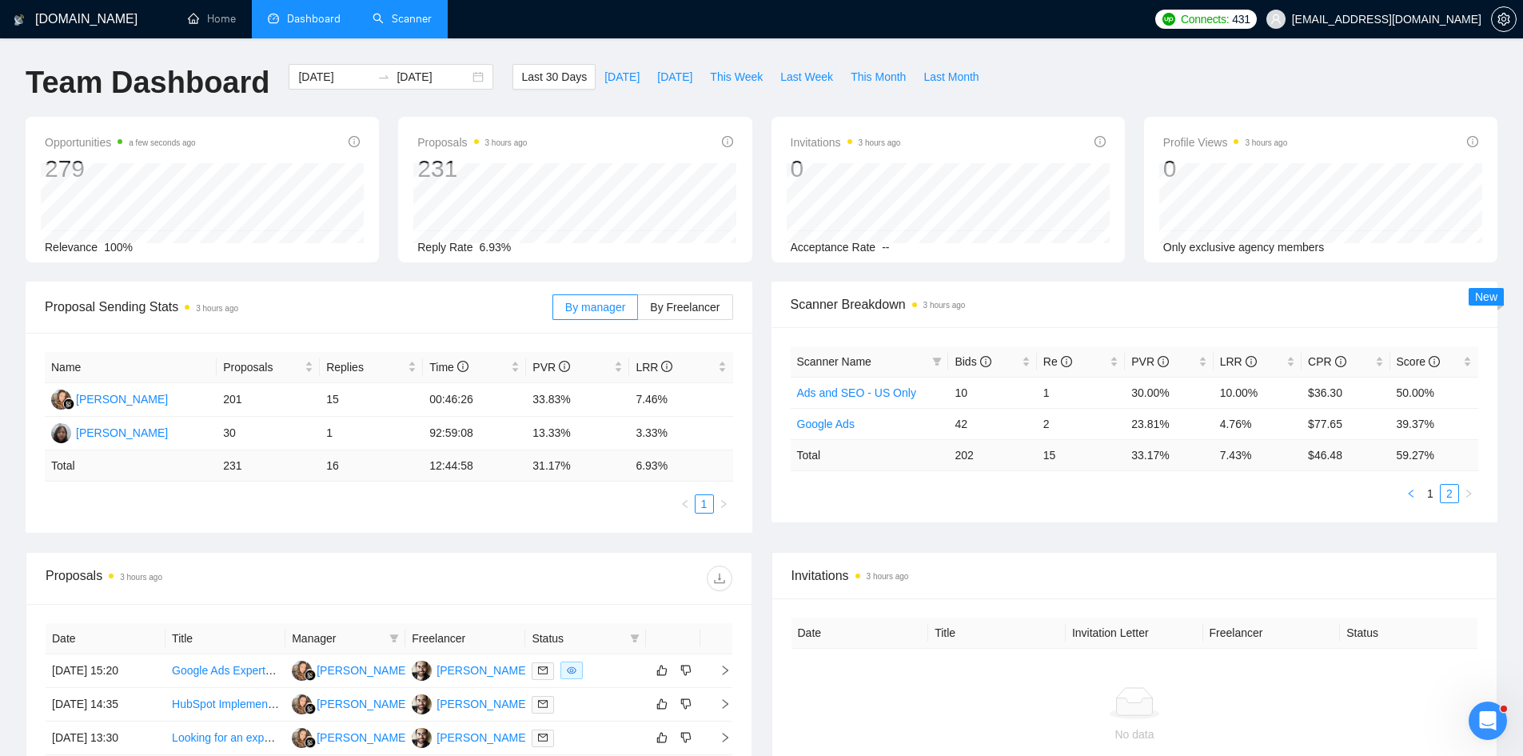
click at [1413, 493] on icon "left" at bounding box center [1412, 494] width 10 height 10
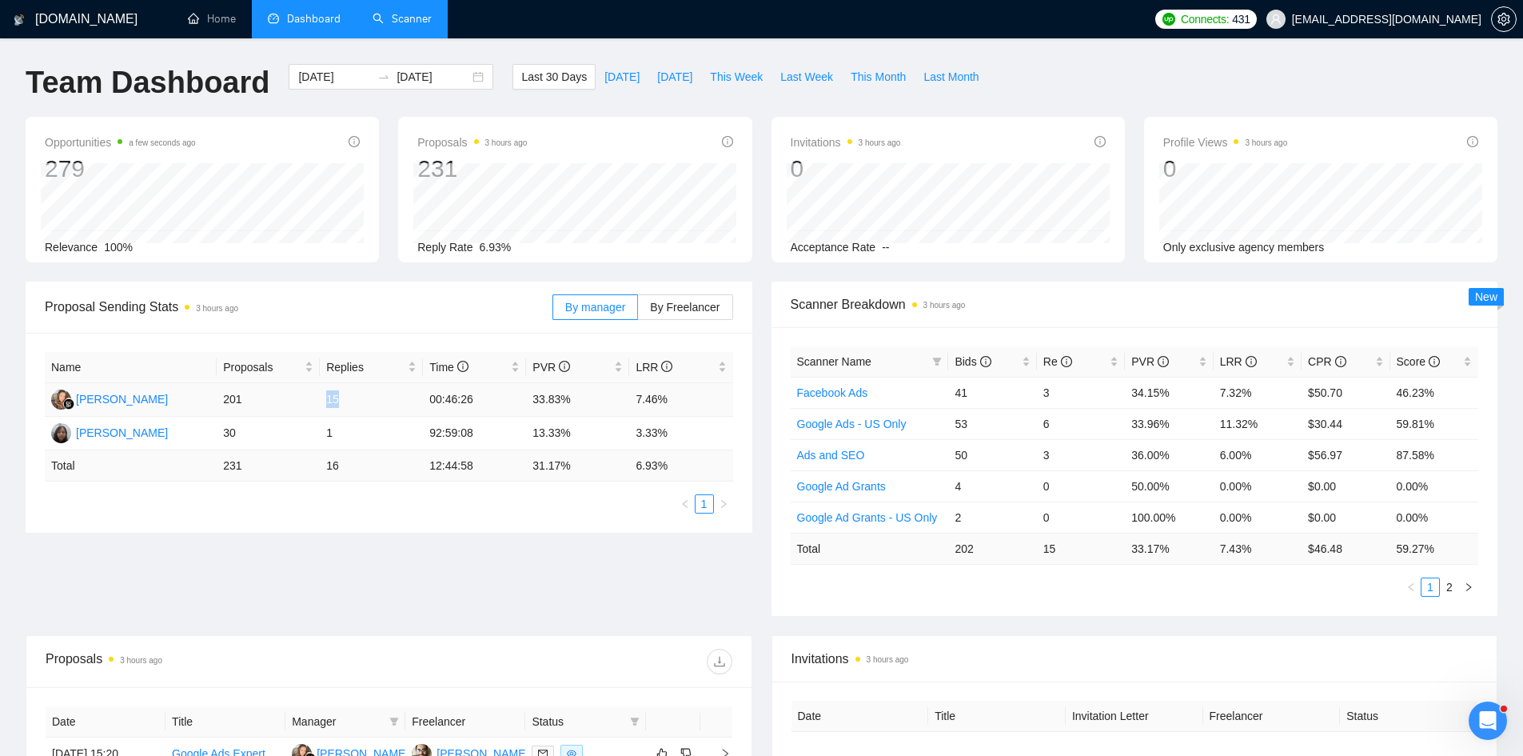
drag, startPoint x: 341, startPoint y: 402, endPoint x: 324, endPoint y: 402, distance: 16.8
click at [324, 402] on td "15" at bounding box center [371, 400] width 103 height 34
click at [254, 567] on div "Proposal Sending Stats 3 hours ago By manager By Freelancer Name Proposals Repl…" at bounding box center [761, 458] width 1491 height 353
click at [0, 520] on div "[DOMAIN_NAME] Home Dashboard Scanner Connects: 431 [EMAIL_ADDRESS][DOMAIN_NAME]…" at bounding box center [761, 634] width 1523 height 1268
